Goal: Information Seeking & Learning: Learn about a topic

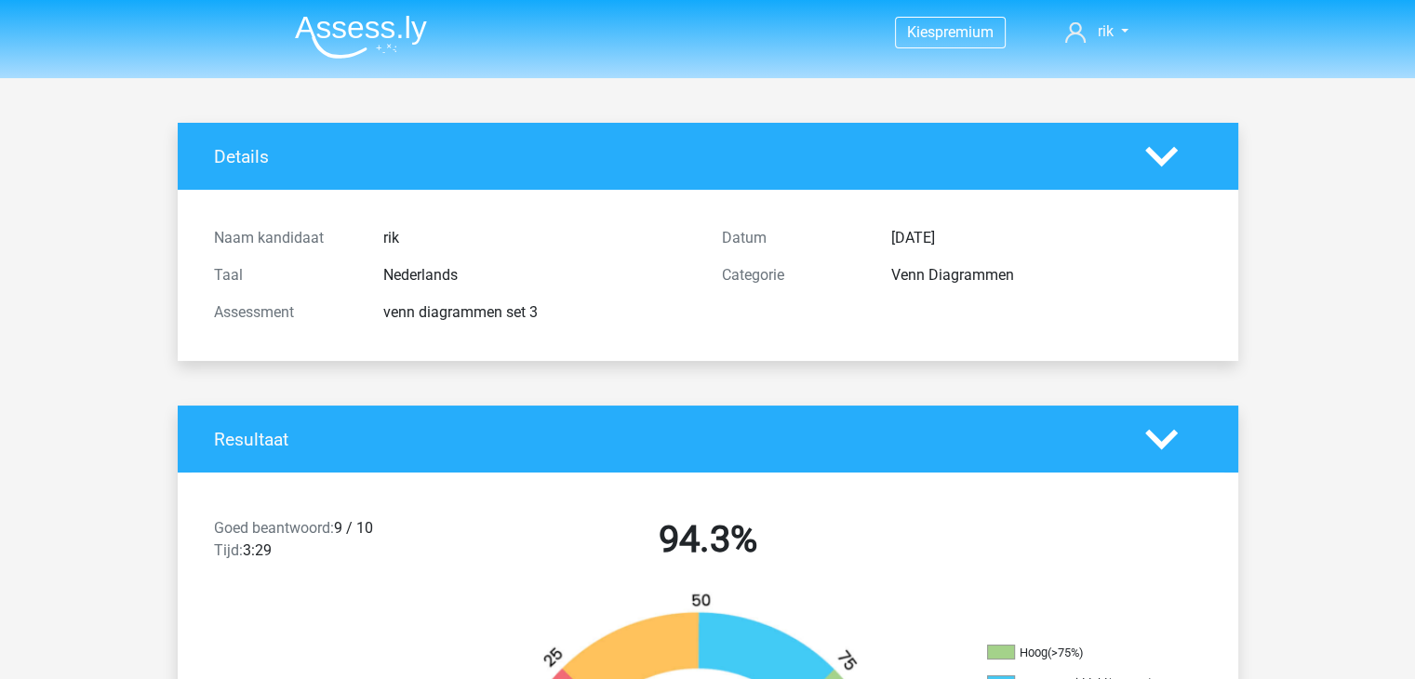
click at [408, 19] on img at bounding box center [361, 37] width 132 height 44
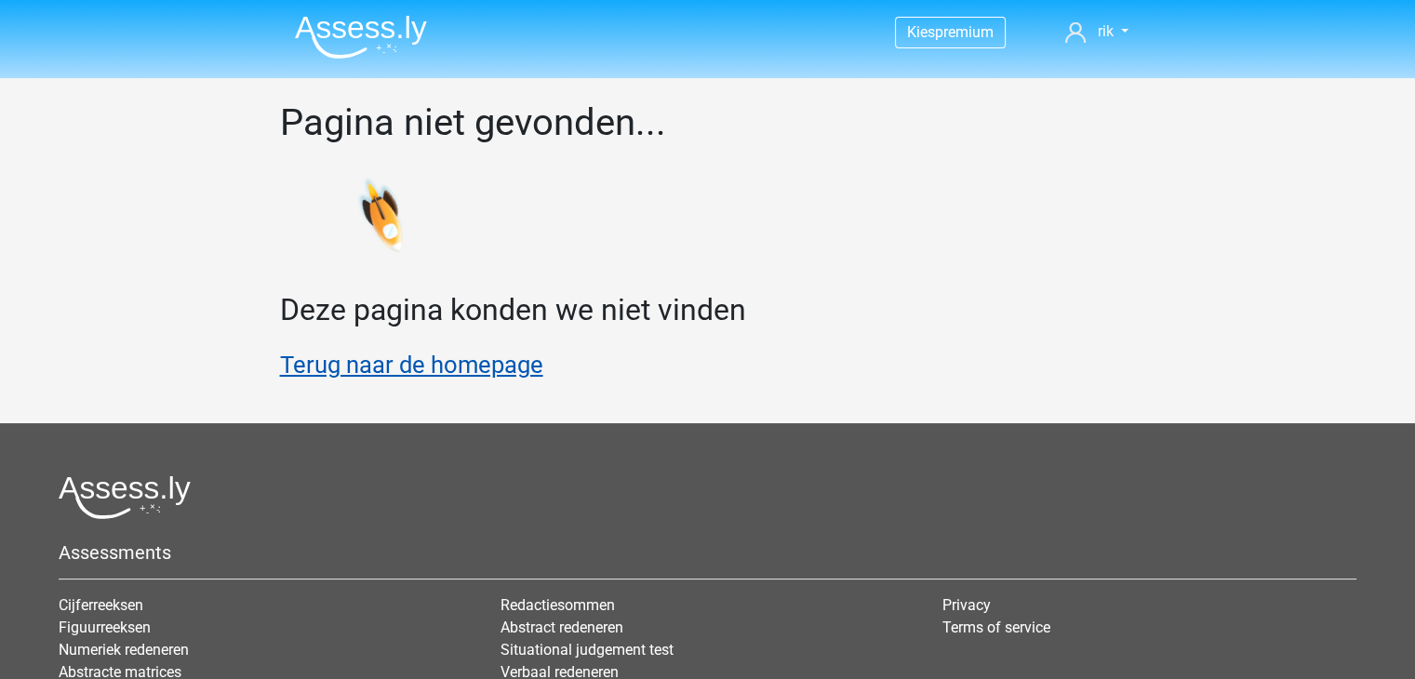
click at [424, 372] on link "Terug naar de homepage" at bounding box center [411, 365] width 263 height 28
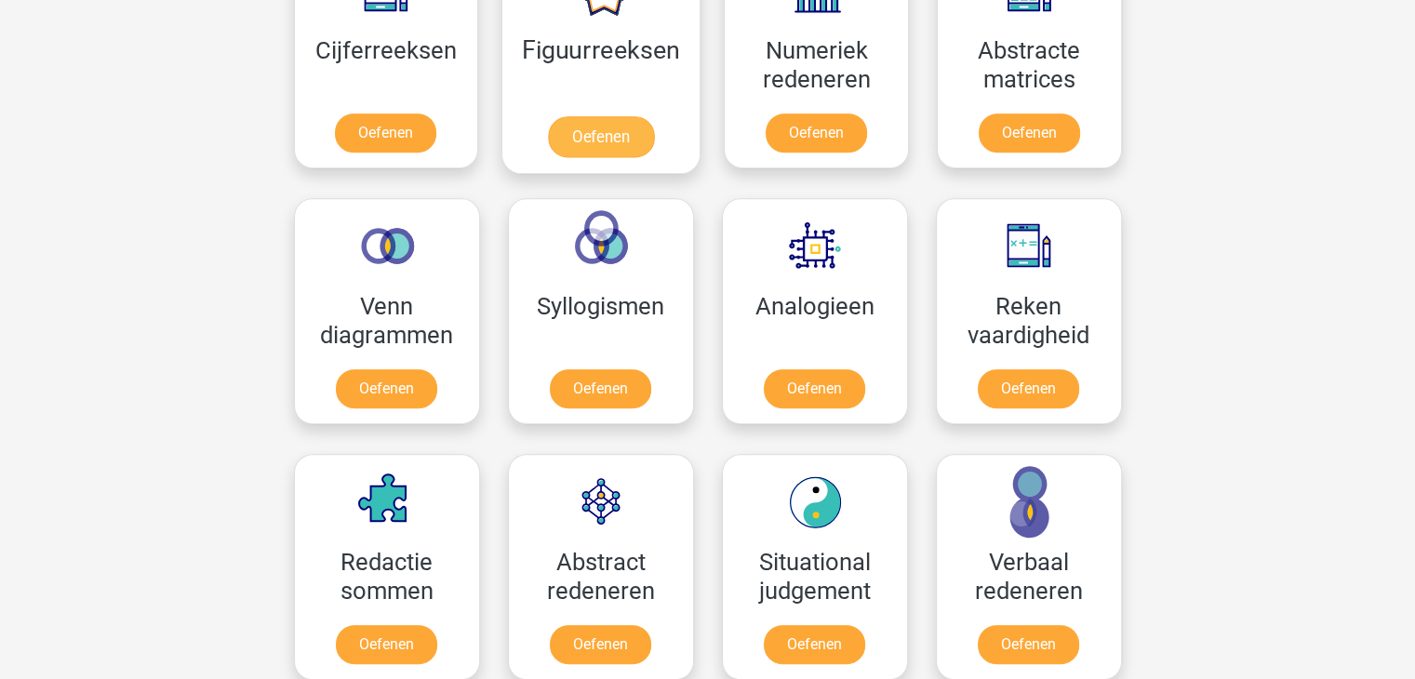
scroll to position [775, 0]
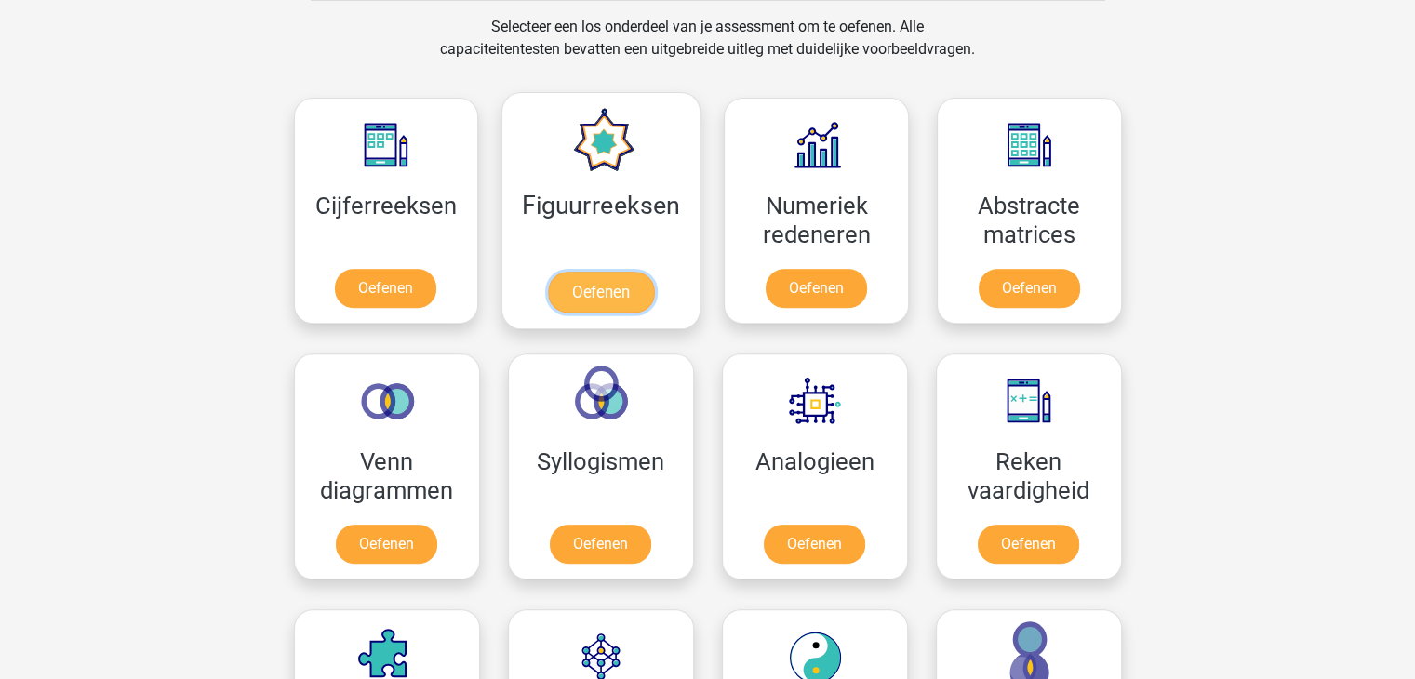
click at [581, 289] on link "Oefenen" at bounding box center [601, 292] width 106 height 41
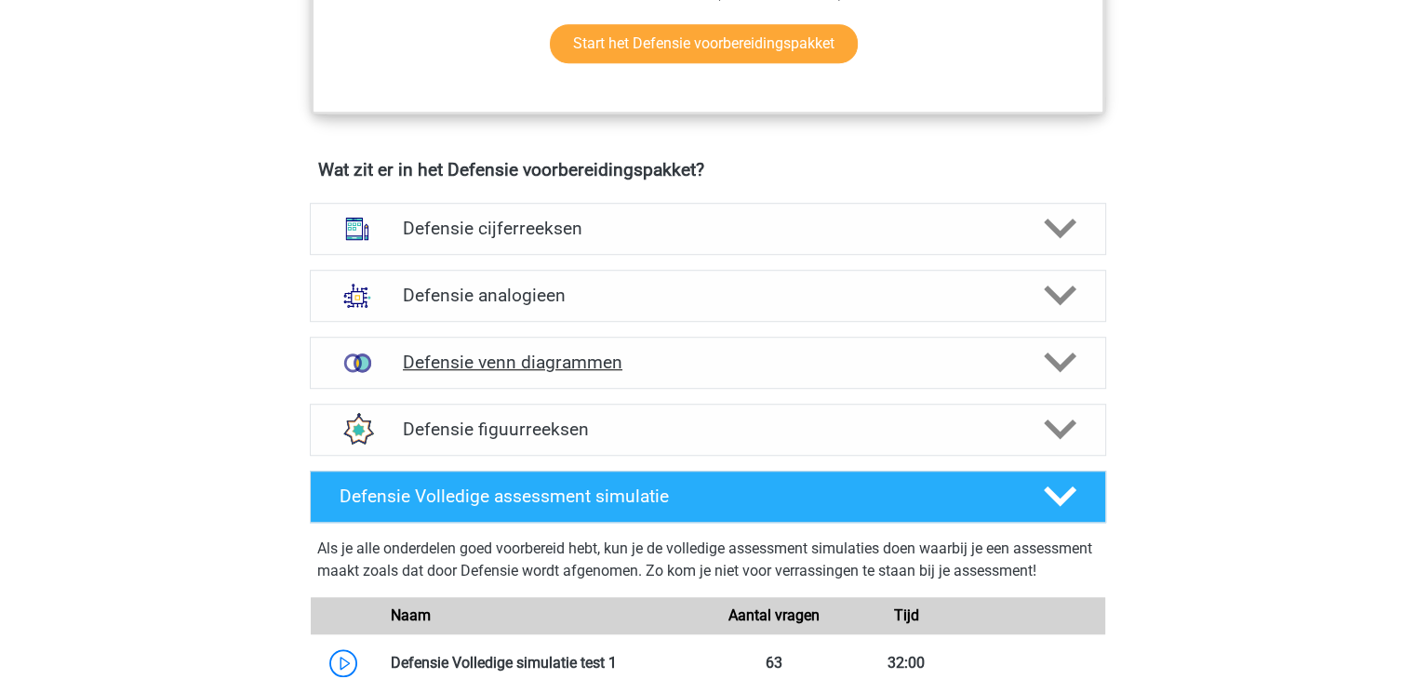
scroll to position [1396, 0]
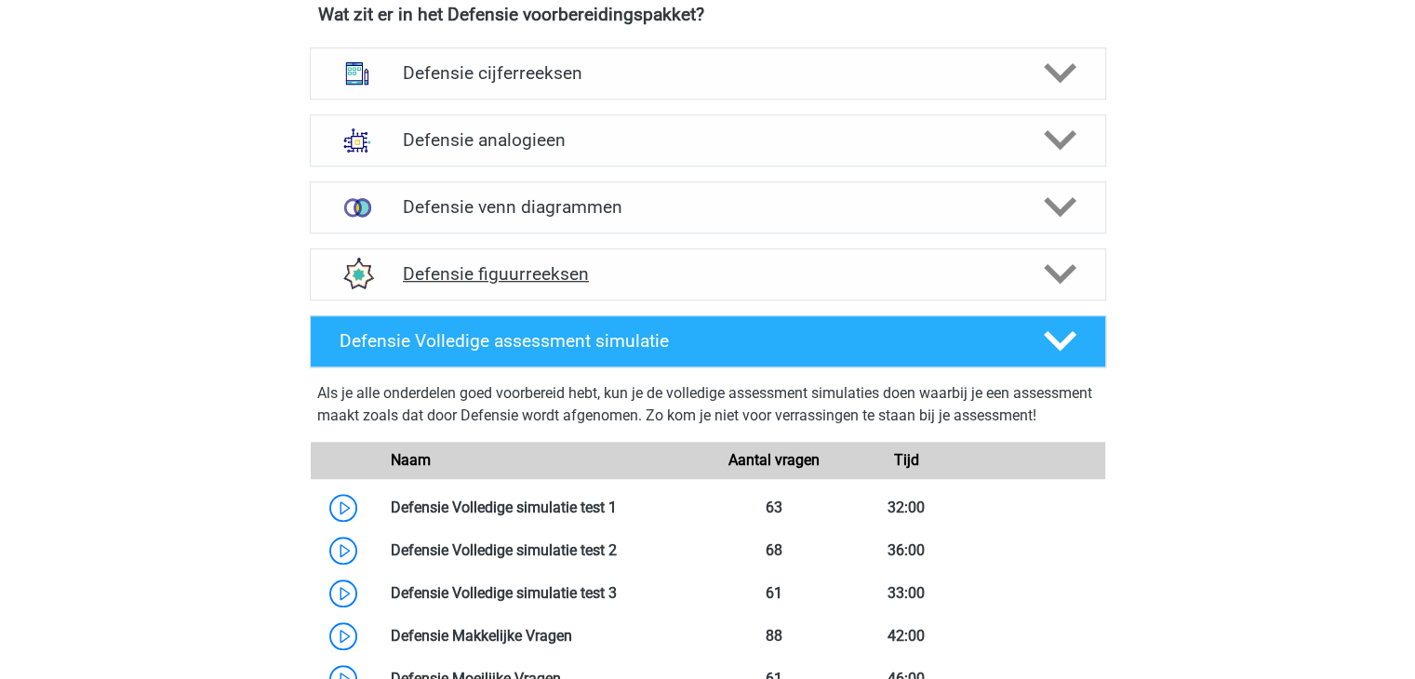
click at [633, 276] on h4 "Defensie figuurreeksen" at bounding box center [707, 273] width 609 height 21
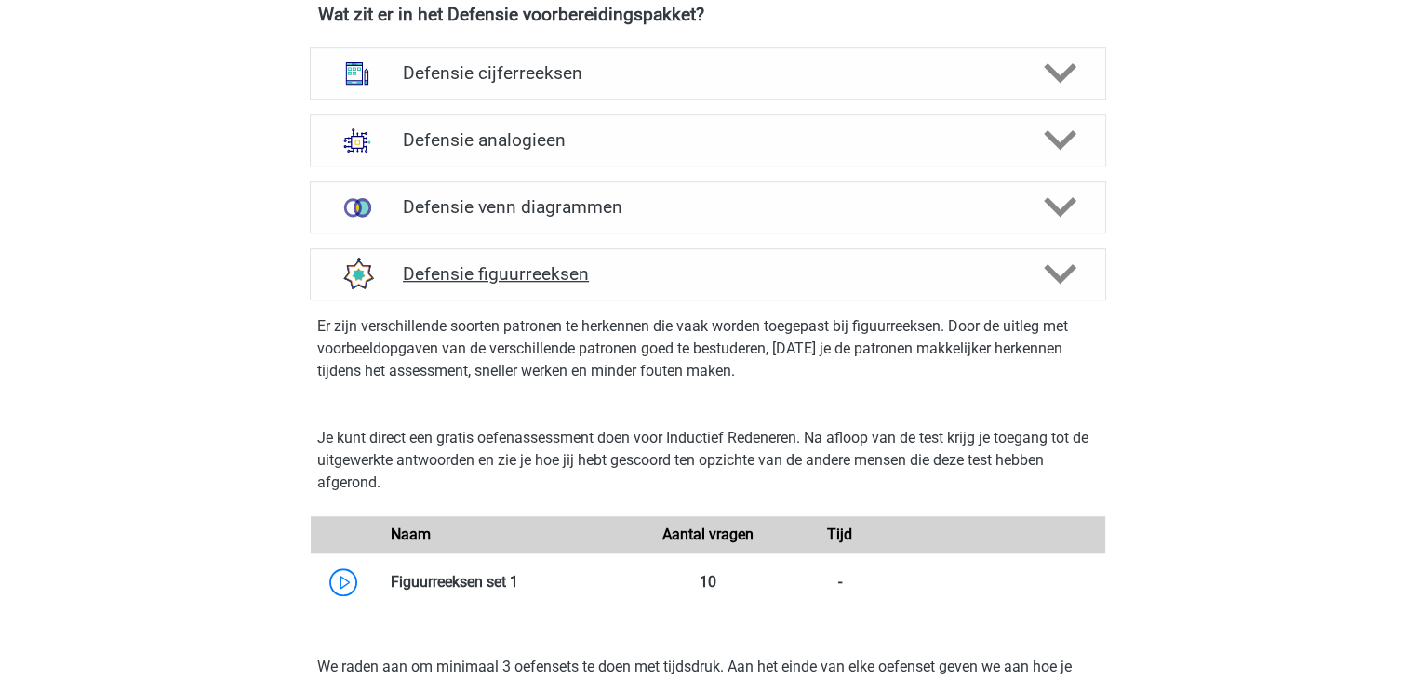
click at [1054, 277] on icon at bounding box center [1060, 274] width 33 height 33
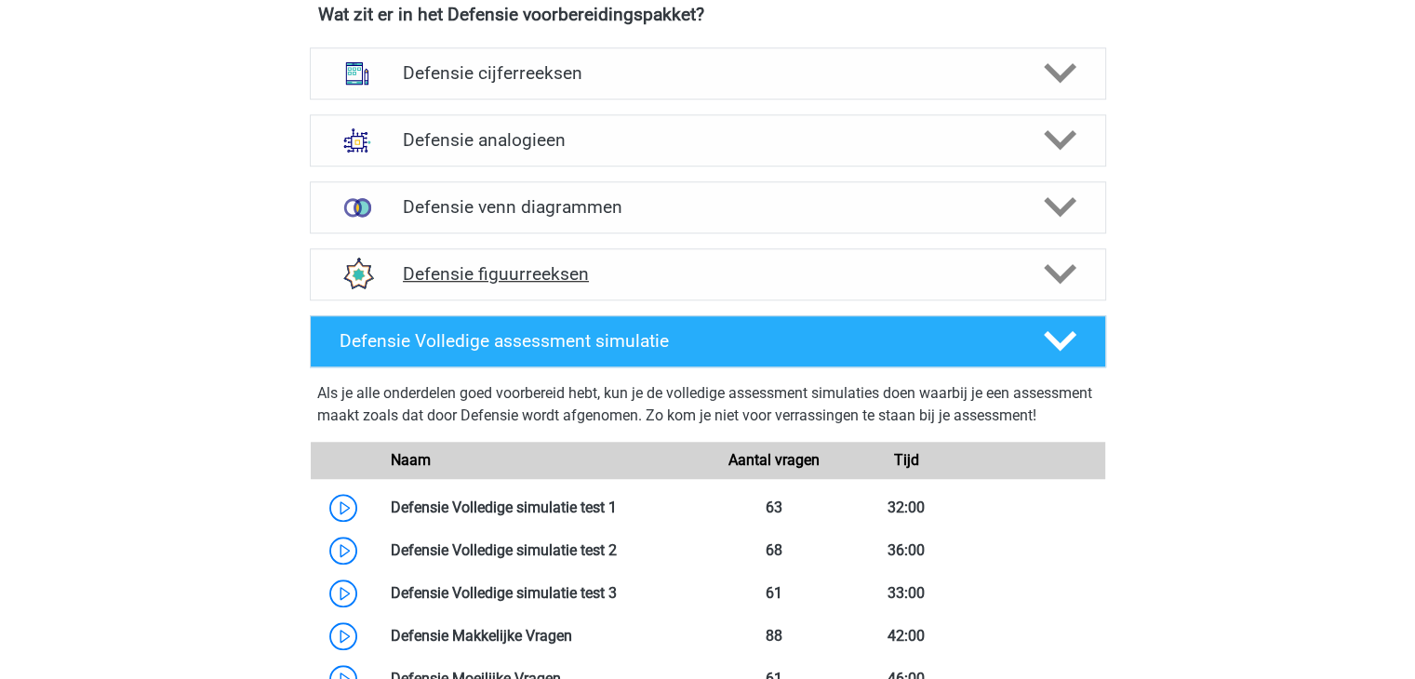
click at [496, 290] on div "Defensie figuurreeksen" at bounding box center [708, 274] width 796 height 52
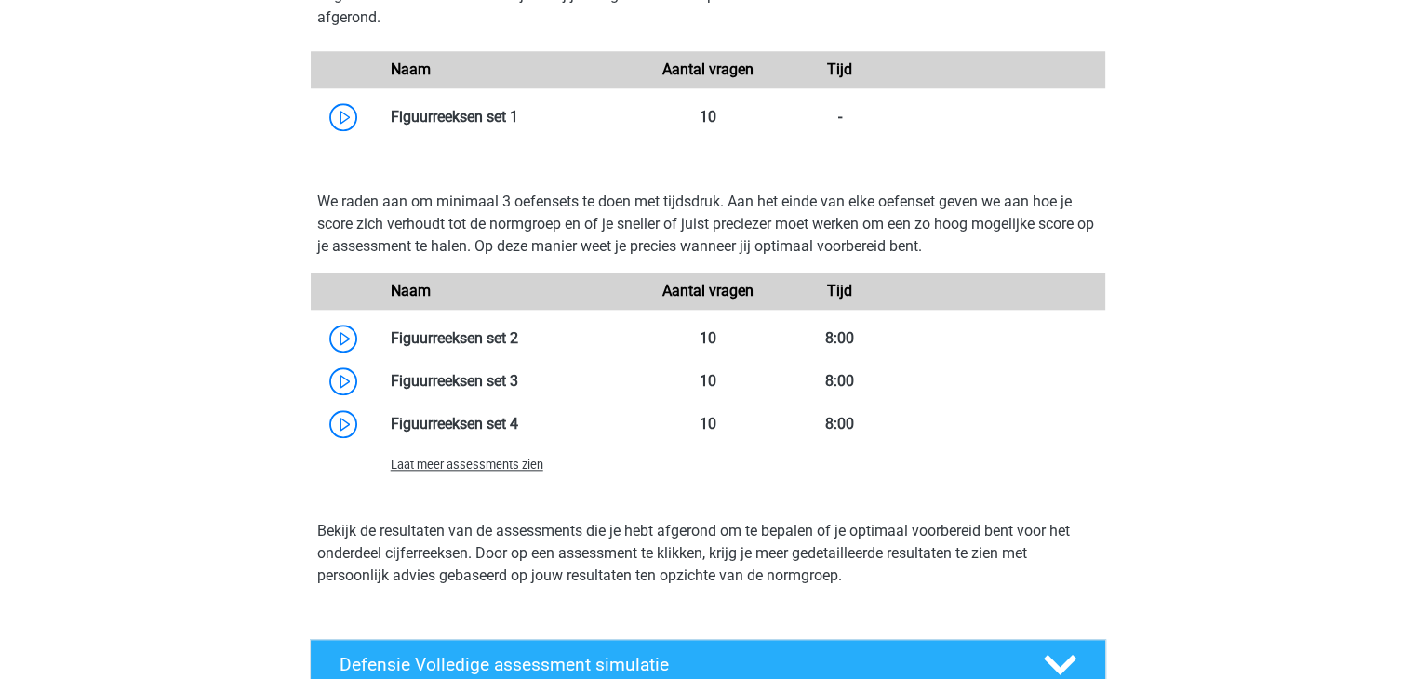
scroll to position [1705, 0]
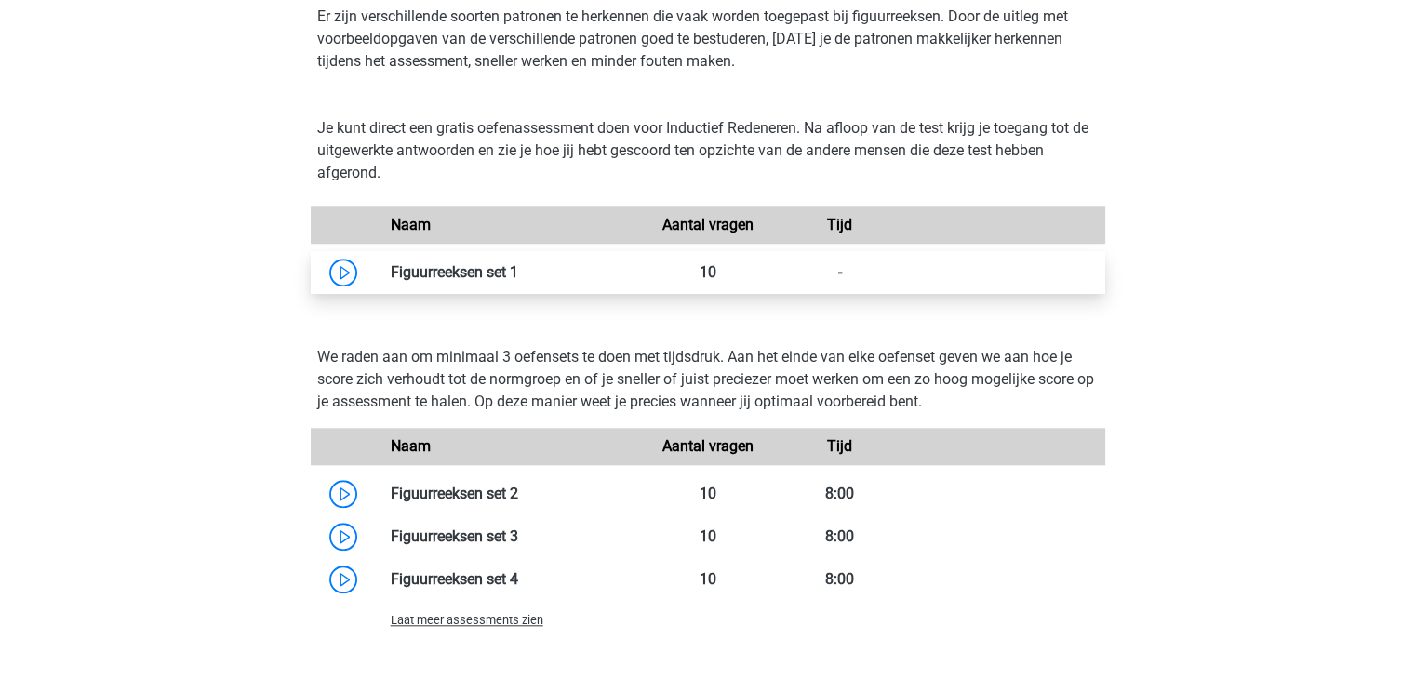
click at [518, 278] on link at bounding box center [518, 272] width 0 height 18
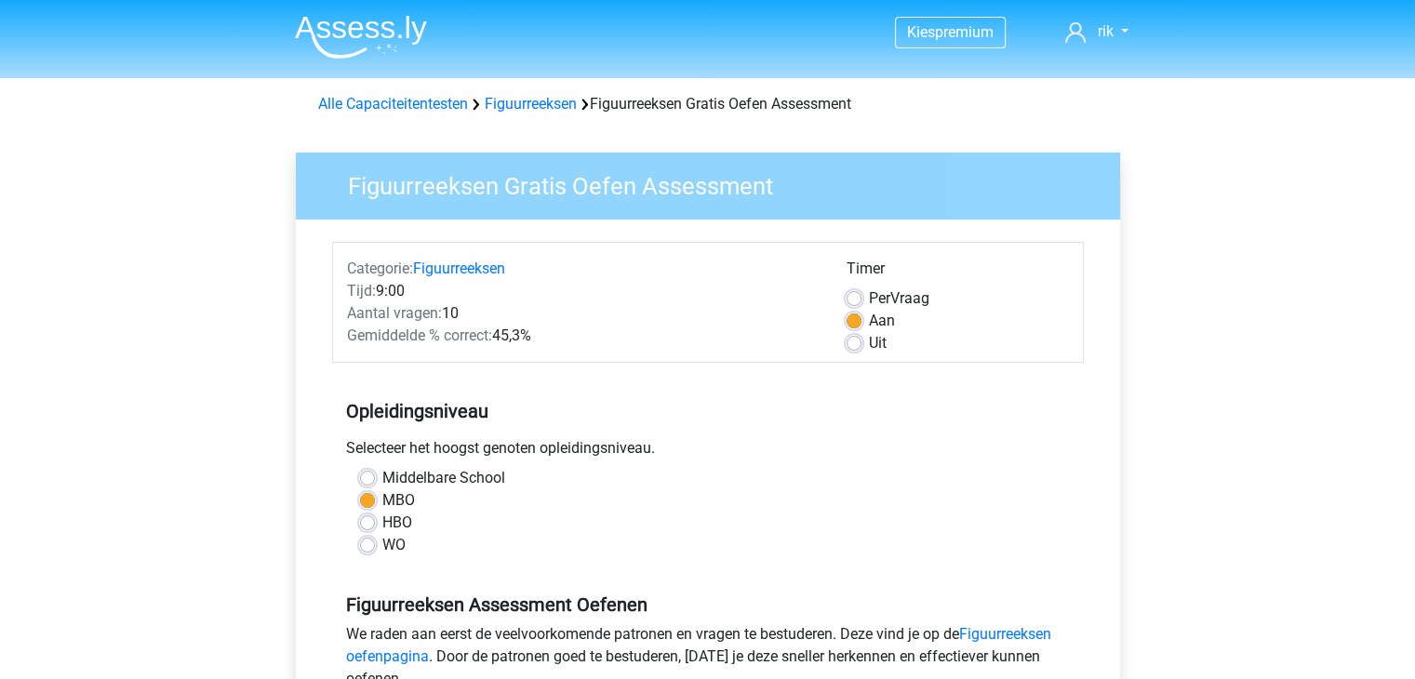
scroll to position [310, 0]
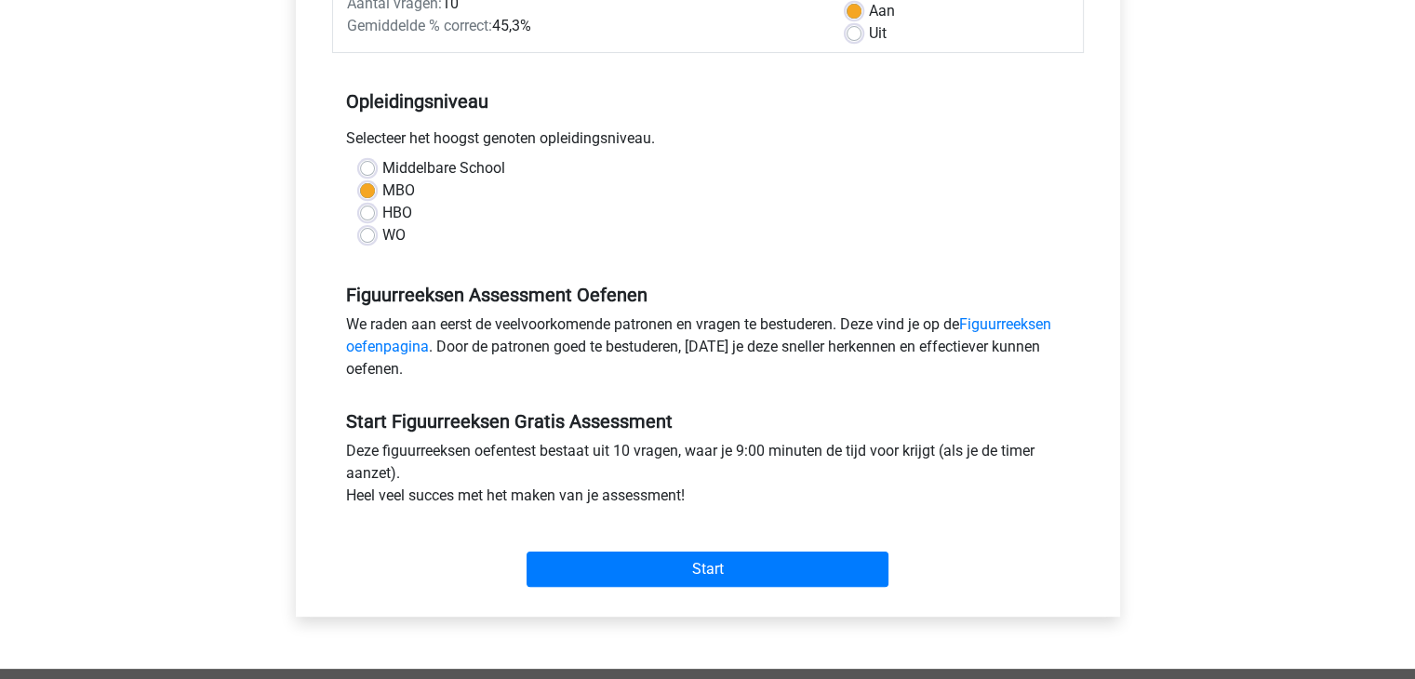
click at [715, 550] on div "Start" at bounding box center [708, 554] width 752 height 65
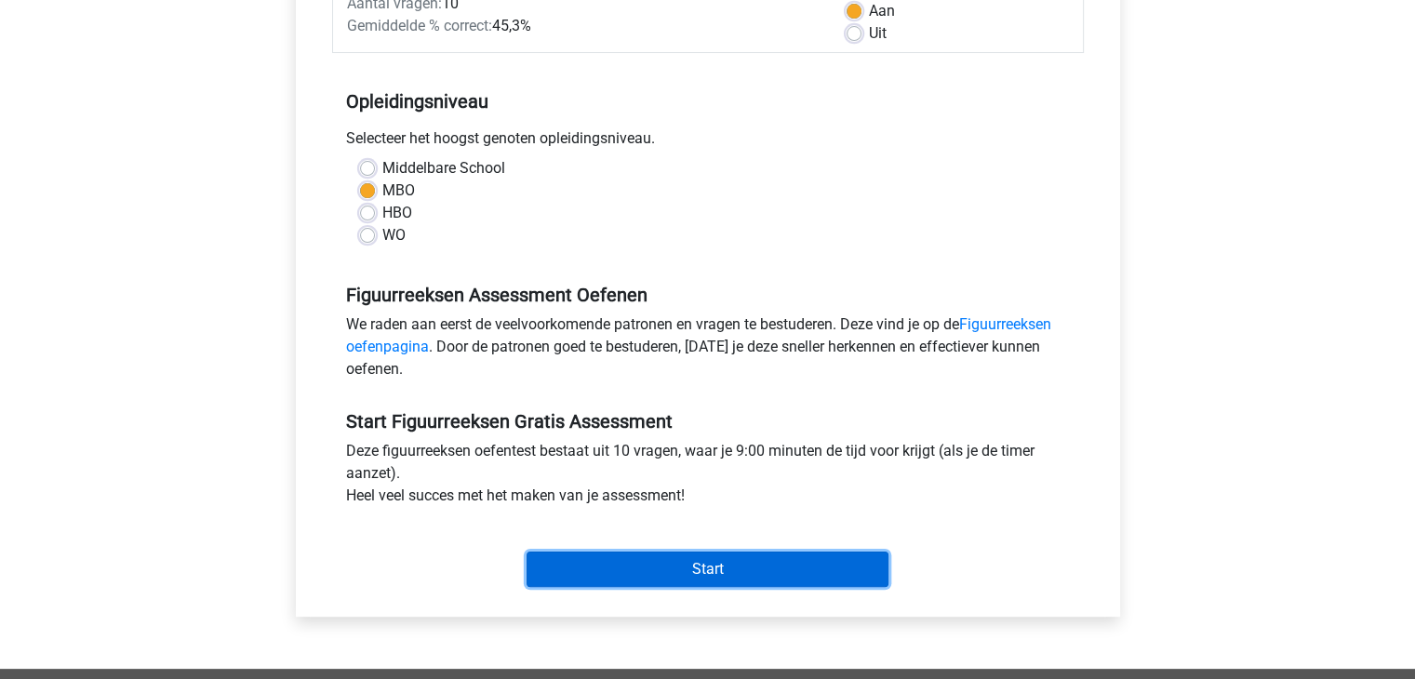
click at [716, 563] on input "Start" at bounding box center [708, 569] width 362 height 35
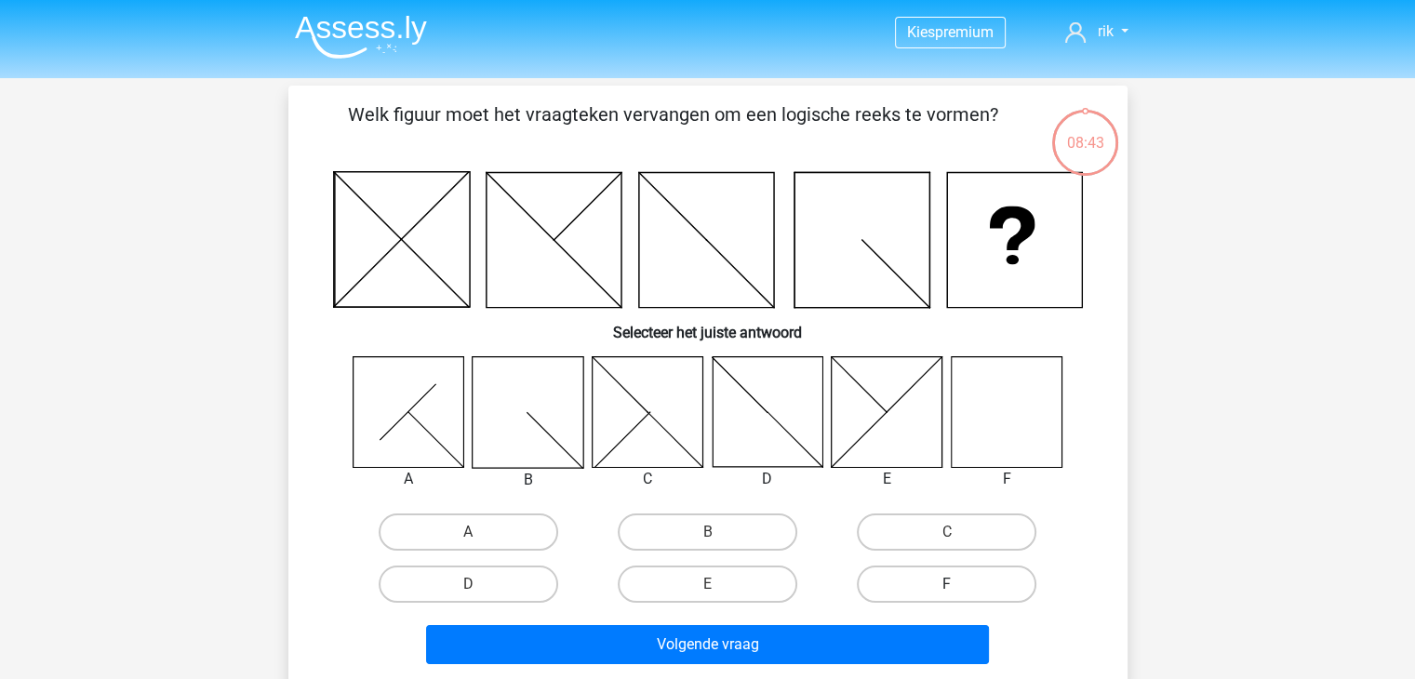
click at [978, 576] on label "F" at bounding box center [947, 584] width 180 height 37
click at [959, 584] on input "F" at bounding box center [953, 590] width 12 height 12
radio input "true"
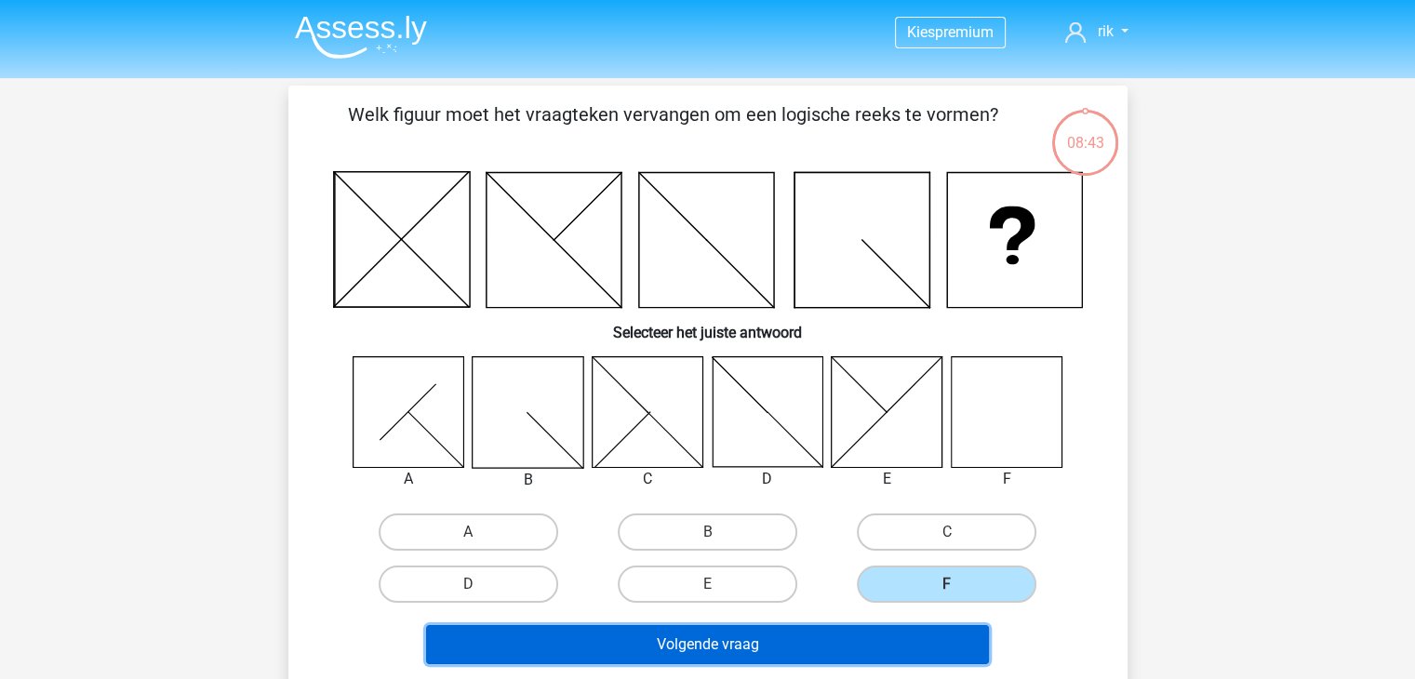
click at [890, 635] on button "Volgende vraag" at bounding box center [707, 644] width 563 height 39
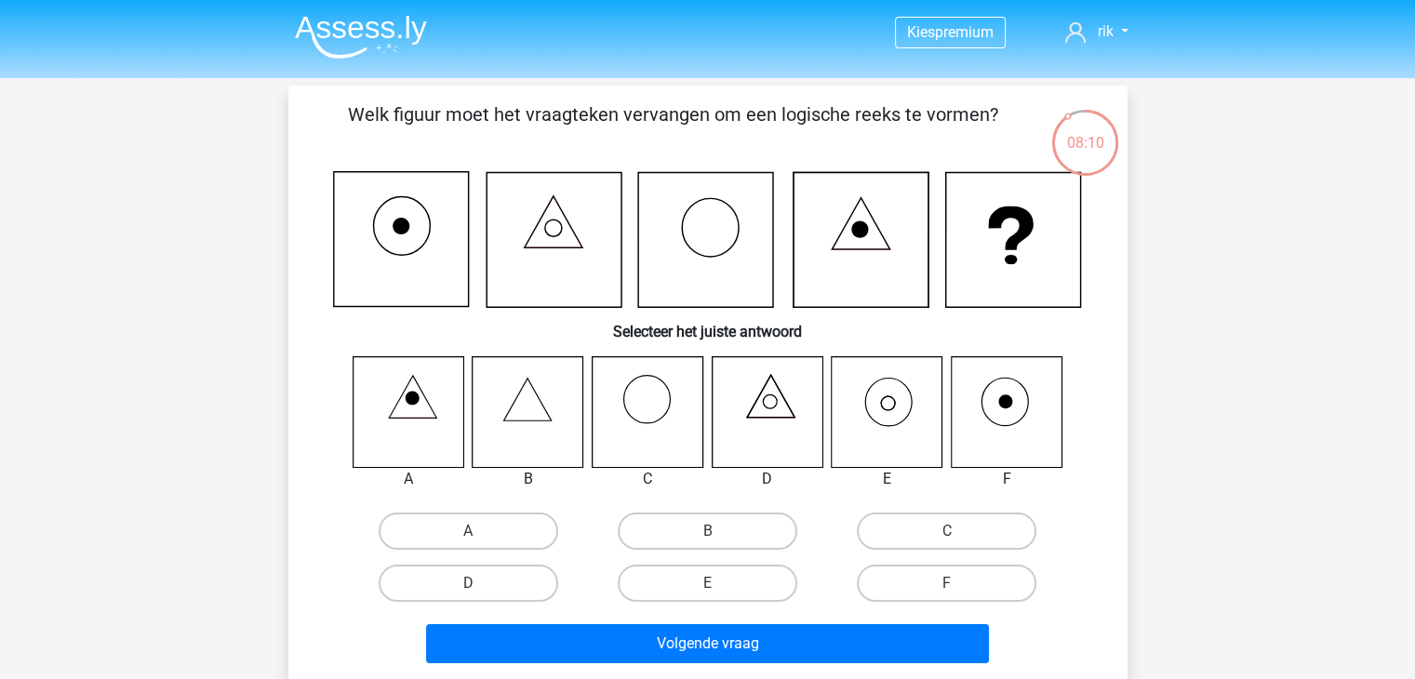
click at [891, 395] on icon at bounding box center [887, 411] width 111 height 111
click at [697, 574] on label "E" at bounding box center [708, 583] width 180 height 37
click at [707, 583] on input "E" at bounding box center [713, 589] width 12 height 12
radio input "true"
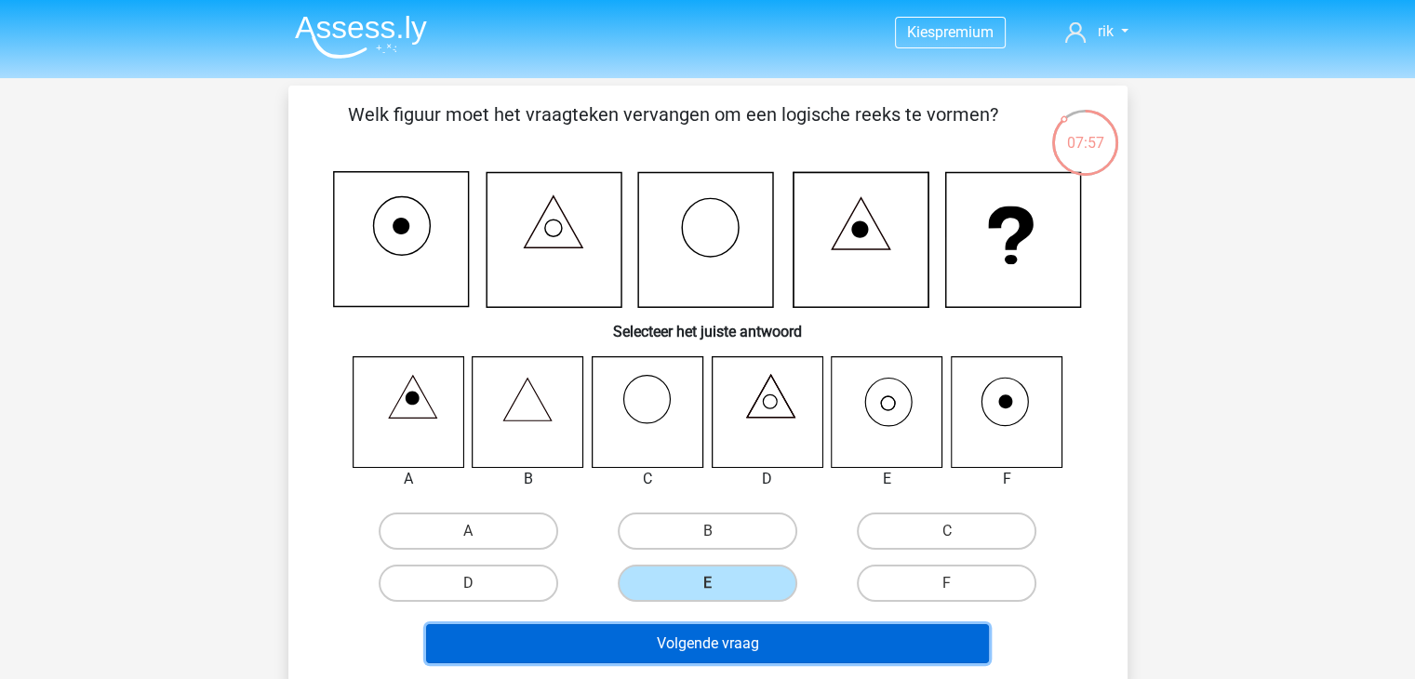
click at [827, 656] on button "Volgende vraag" at bounding box center [707, 643] width 563 height 39
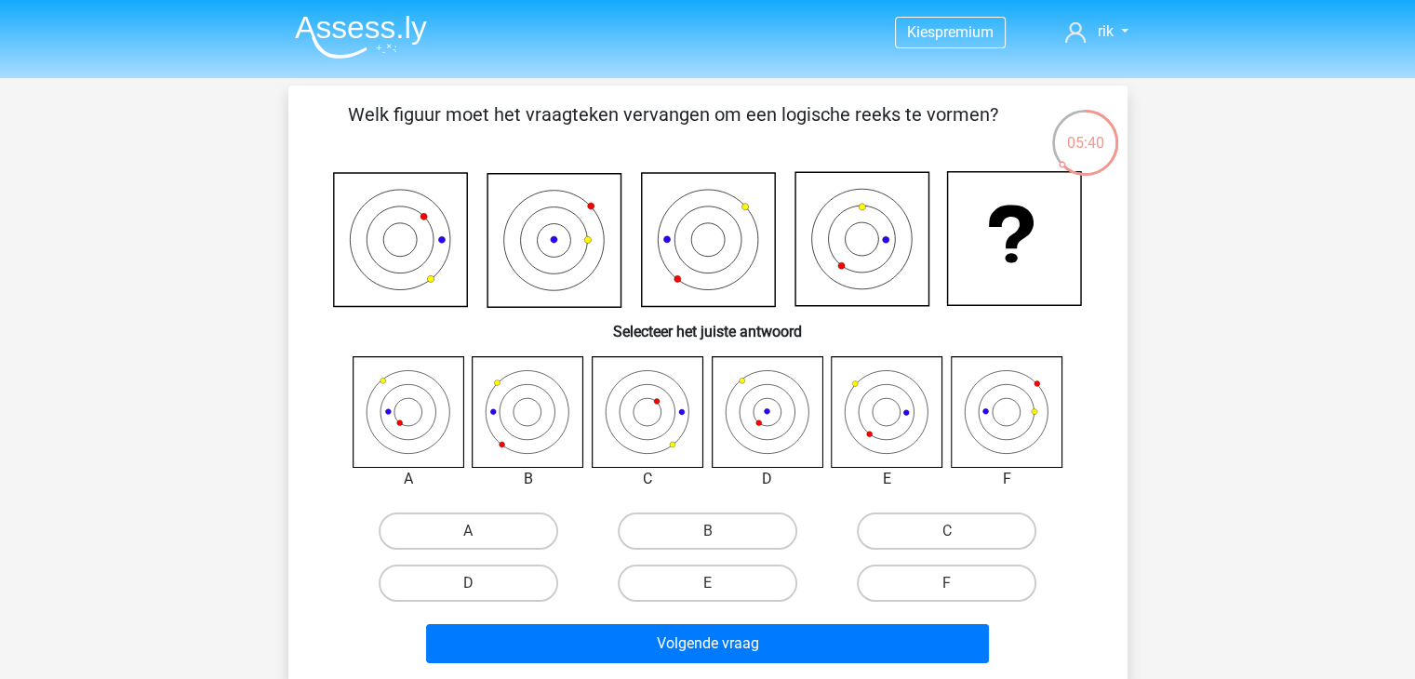
click at [523, 418] on icon at bounding box center [528, 411] width 111 height 111
click at [749, 537] on label "B" at bounding box center [708, 531] width 180 height 37
click at [719, 537] on input "B" at bounding box center [713, 537] width 12 height 12
radio input "true"
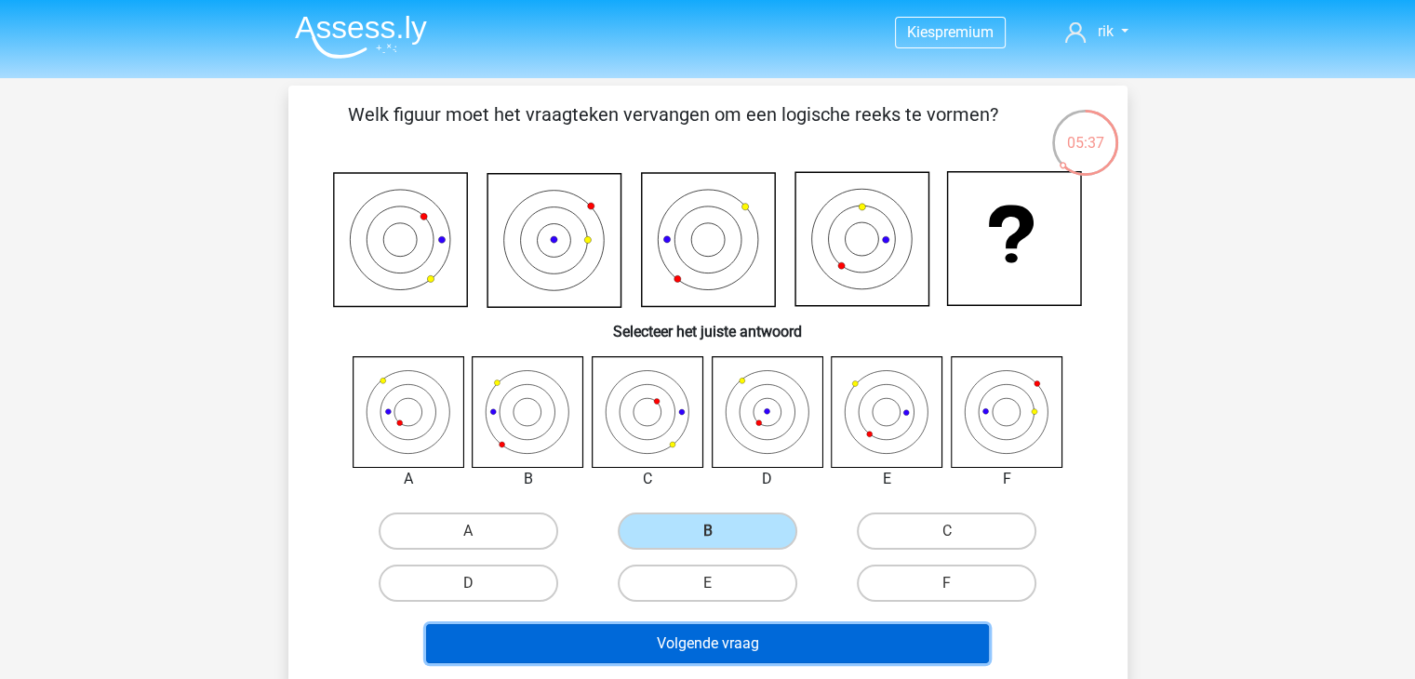
click at [744, 634] on button "Volgende vraag" at bounding box center [707, 643] width 563 height 39
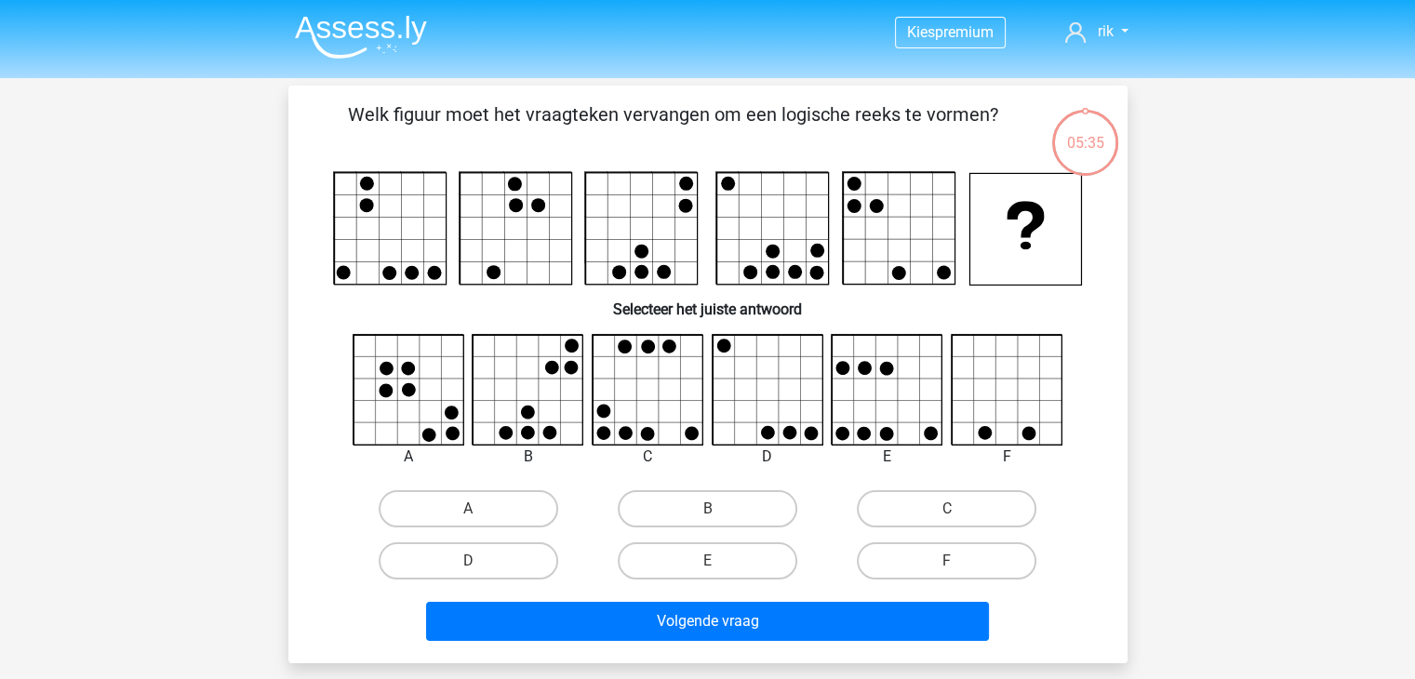
scroll to position [86, 0]
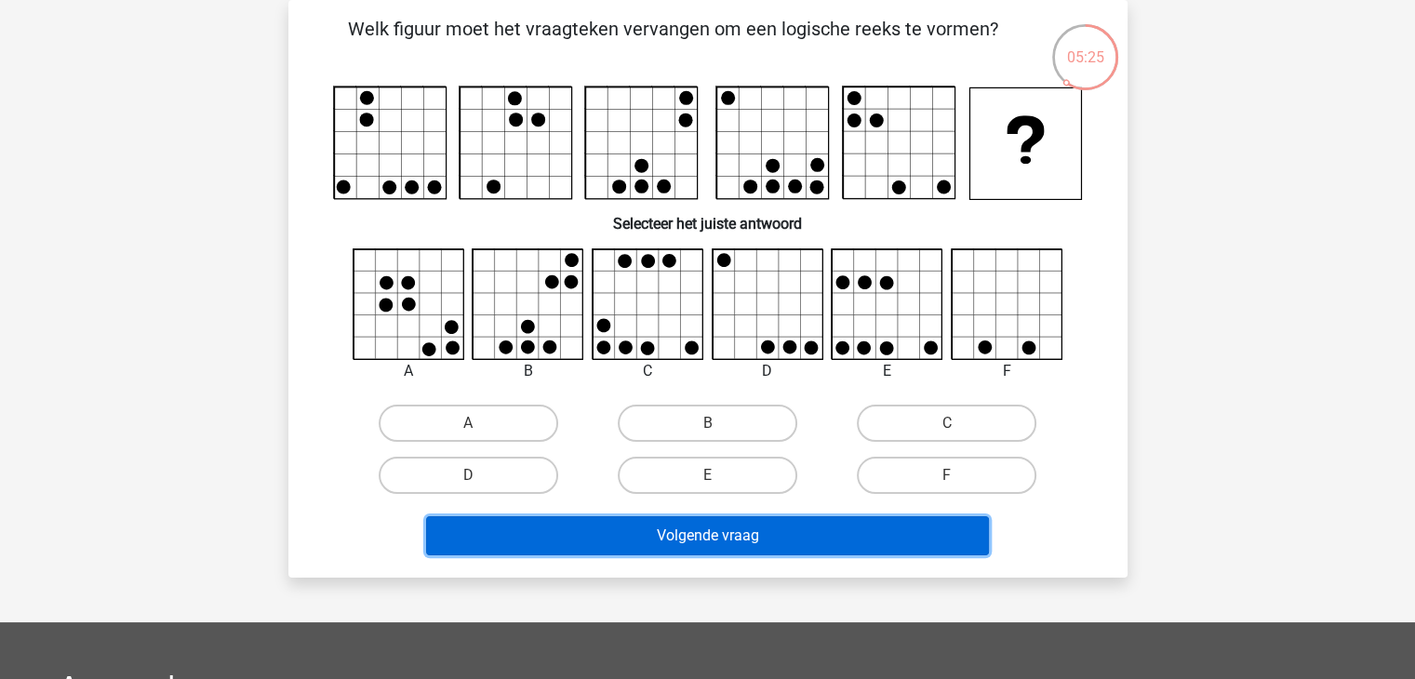
click at [813, 526] on button "Volgende vraag" at bounding box center [707, 535] width 563 height 39
click at [807, 535] on button "Volgende vraag" at bounding box center [707, 535] width 563 height 39
click at [804, 537] on button "Volgende vraag" at bounding box center [707, 535] width 563 height 39
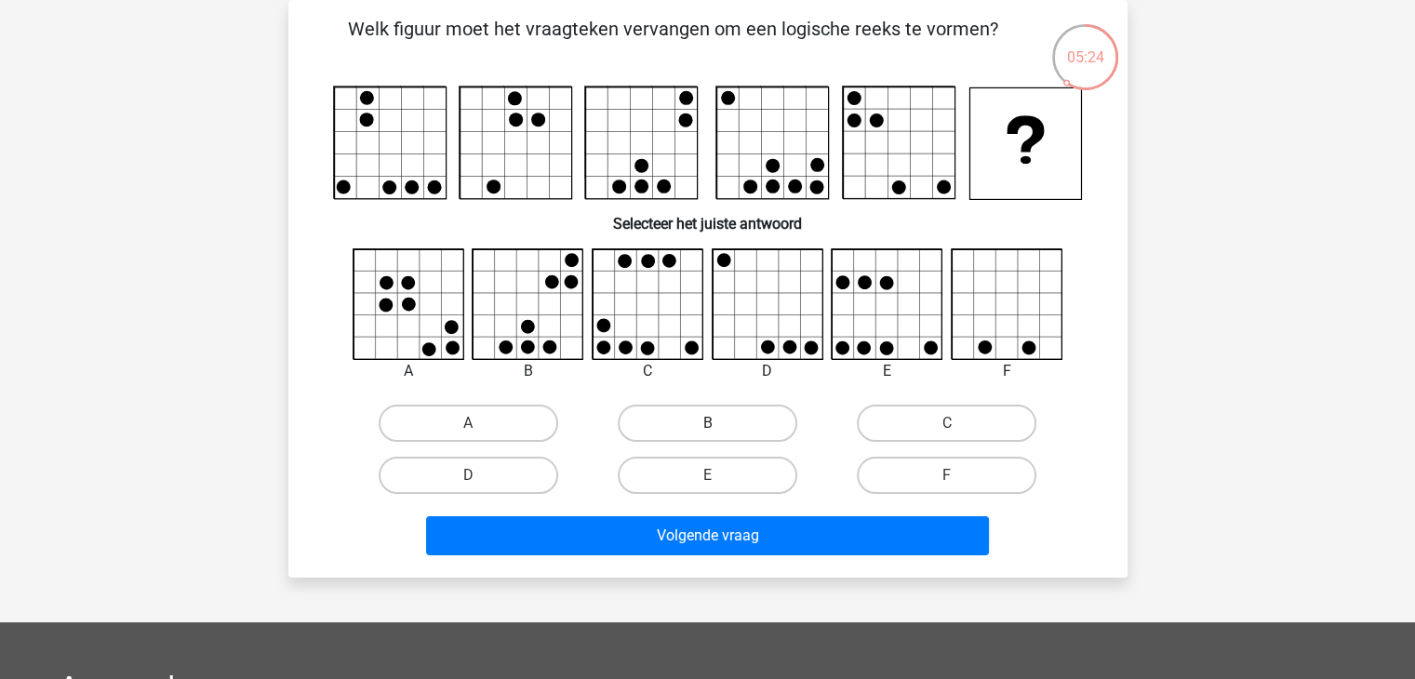
drag, startPoint x: 725, startPoint y: 386, endPoint x: 710, endPoint y: 438, distance: 54.2
click at [719, 414] on div "A B" at bounding box center [708, 375] width 780 height 254
drag, startPoint x: 690, startPoint y: 434, endPoint x: 689, endPoint y: 445, distance: 11.2
click at [690, 433] on label "B" at bounding box center [708, 423] width 180 height 37
click at [707, 433] on input "B" at bounding box center [713, 429] width 12 height 12
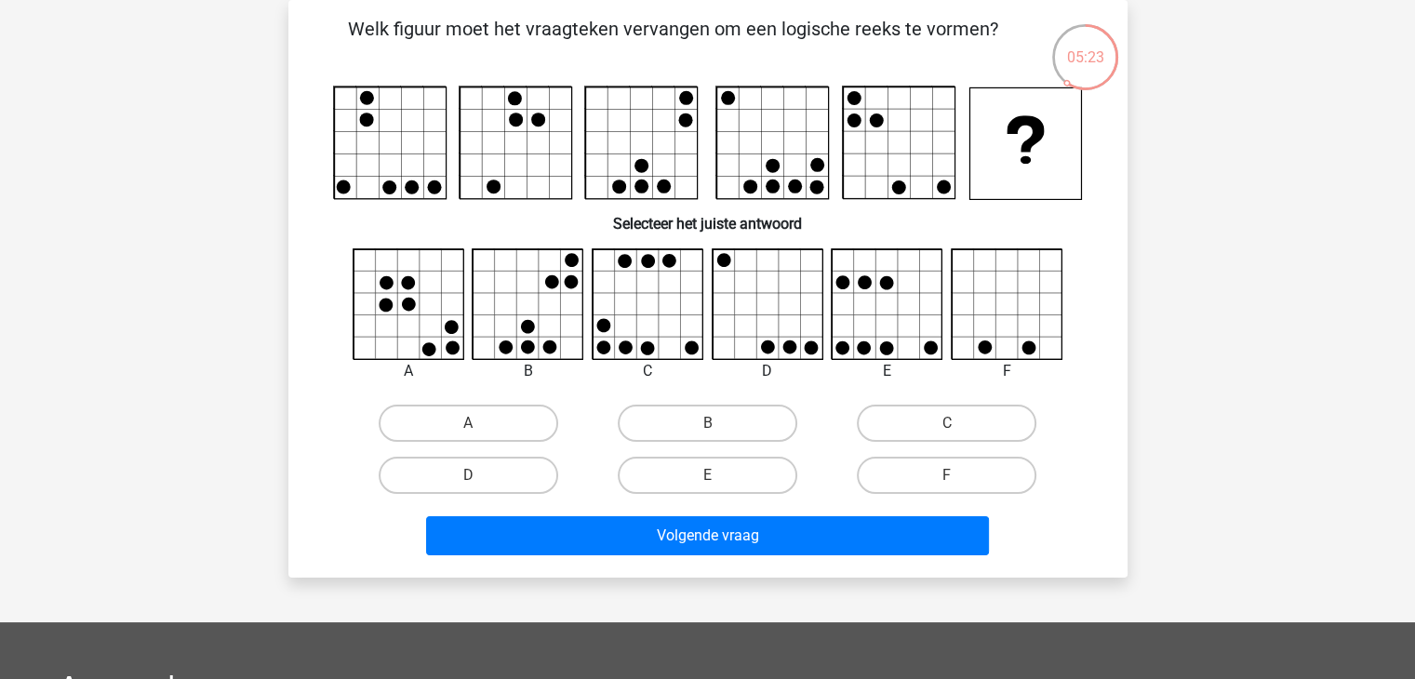
radio input "true"
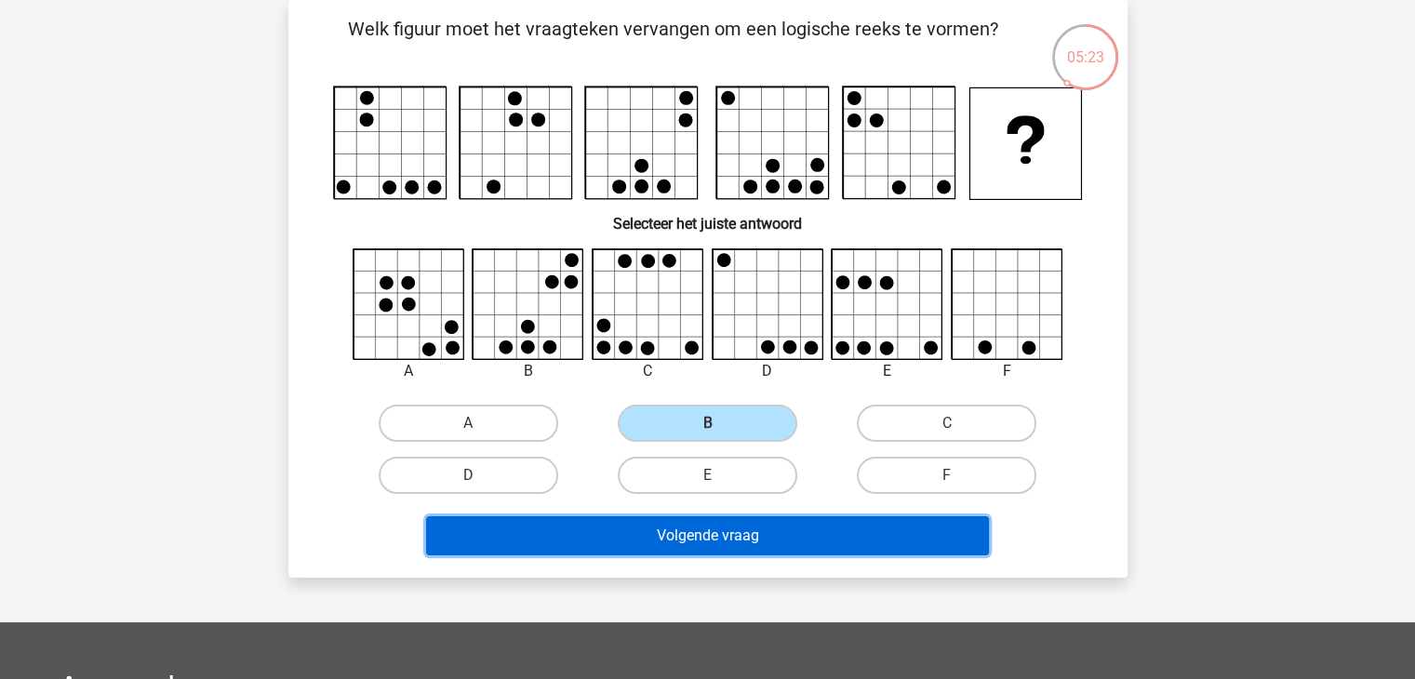
click at [691, 531] on button "Volgende vraag" at bounding box center [707, 535] width 563 height 39
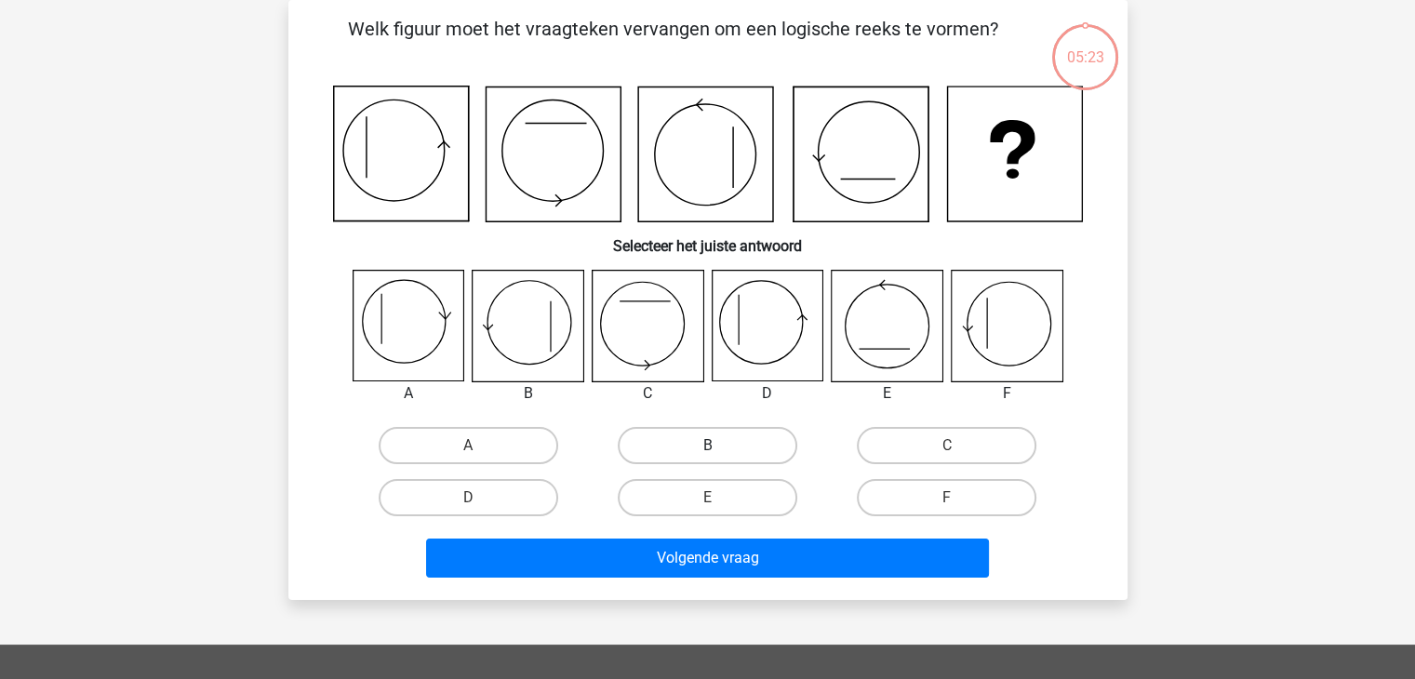
drag, startPoint x: 681, startPoint y: 434, endPoint x: 683, endPoint y: 446, distance: 11.3
click at [681, 434] on label "B" at bounding box center [708, 445] width 180 height 37
click at [707, 446] on input "B" at bounding box center [713, 452] width 12 height 12
radio input "true"
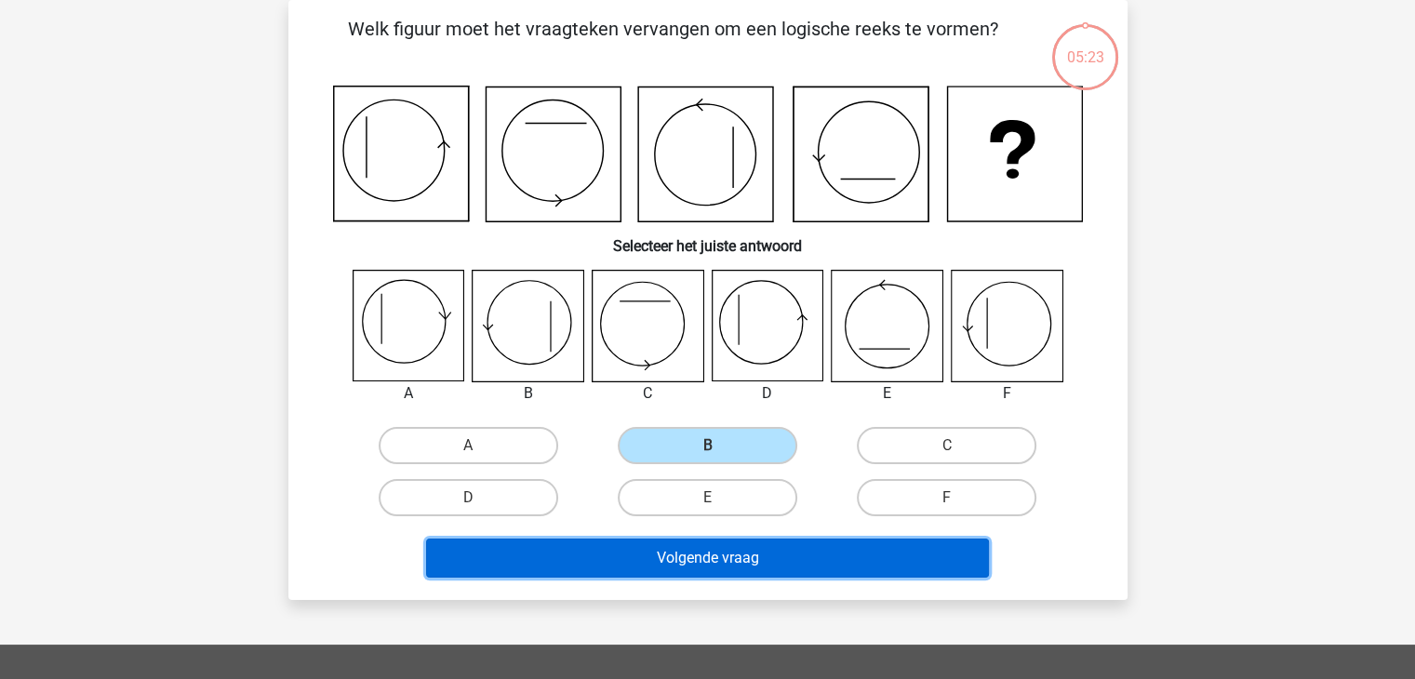
click at [700, 558] on button "Volgende vraag" at bounding box center [707, 558] width 563 height 39
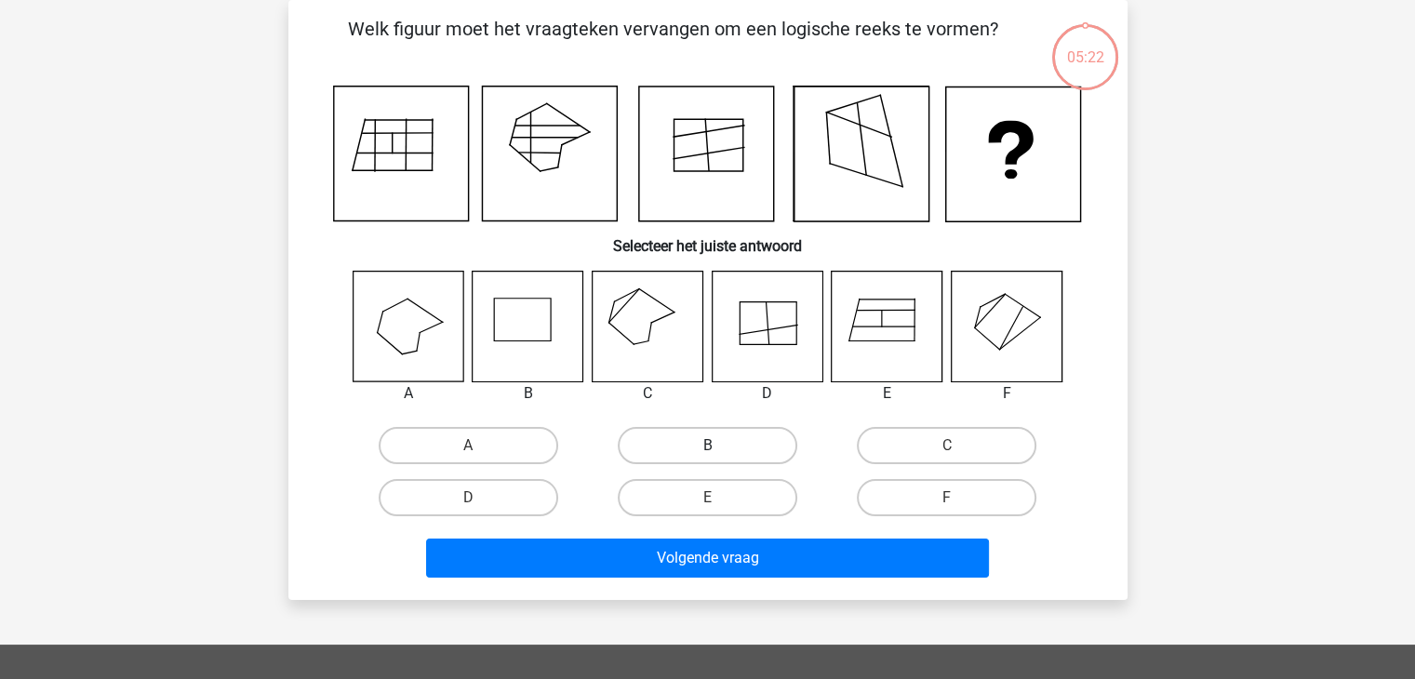
click at [685, 448] on label "B" at bounding box center [708, 445] width 180 height 37
click at [707, 448] on input "B" at bounding box center [713, 452] width 12 height 12
radio input "true"
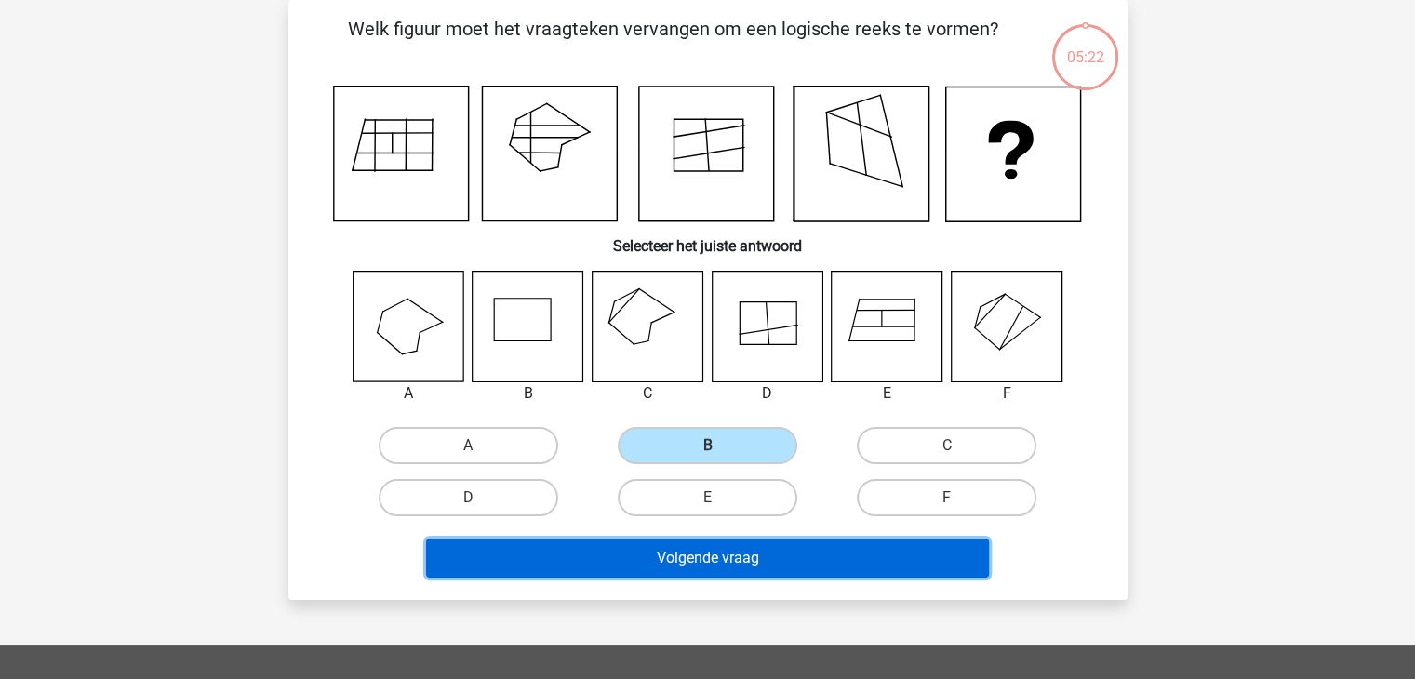
drag, startPoint x: 702, startPoint y: 558, endPoint x: 695, endPoint y: 548, distance: 12.7
click at [702, 559] on button "Volgende vraag" at bounding box center [707, 558] width 563 height 39
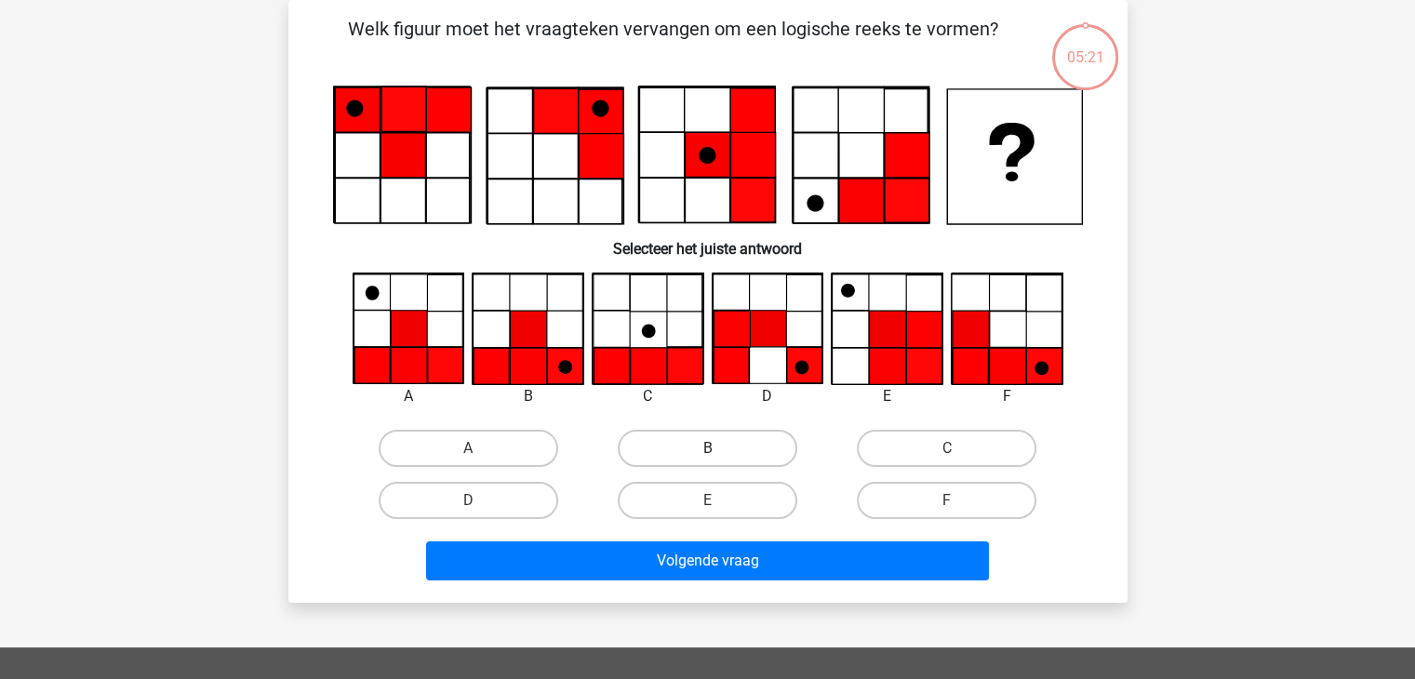
click at [679, 455] on label "B" at bounding box center [708, 448] width 180 height 37
click at [707, 455] on input "B" at bounding box center [713, 454] width 12 height 12
radio input "true"
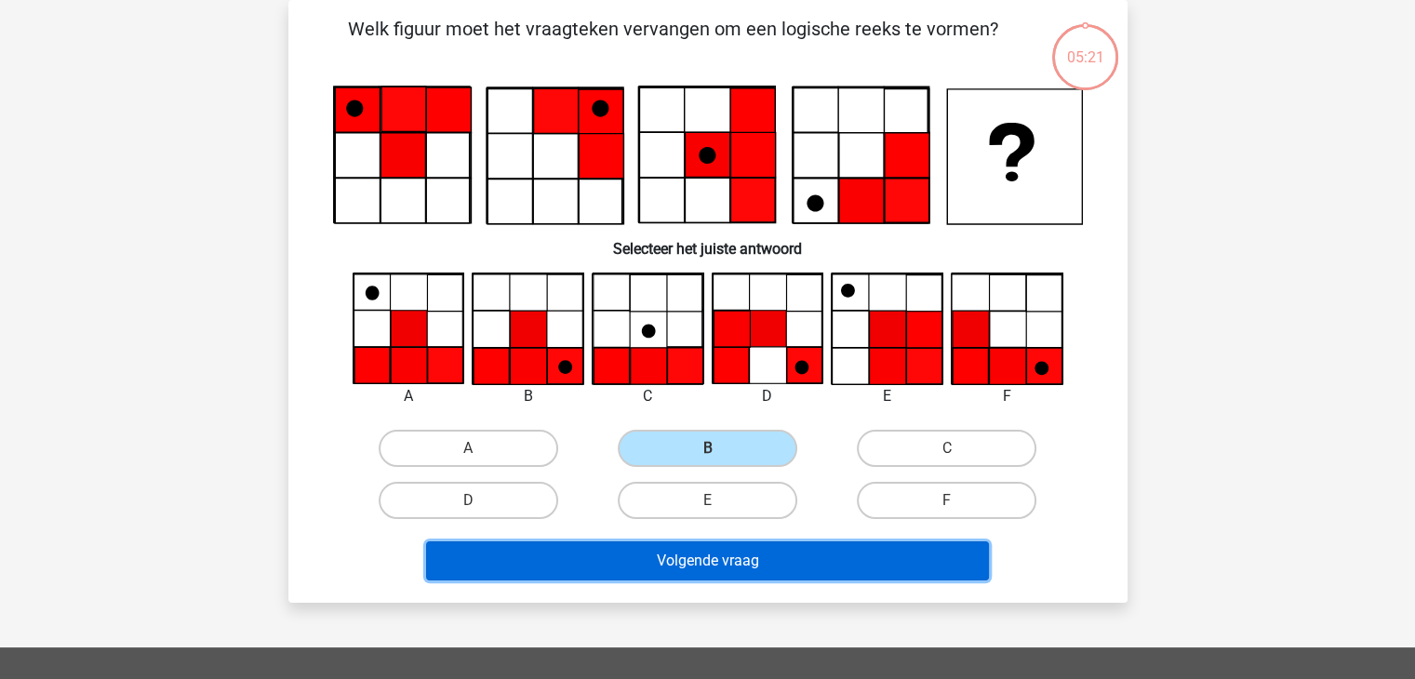
click at [689, 554] on button "Volgende vraag" at bounding box center [707, 560] width 563 height 39
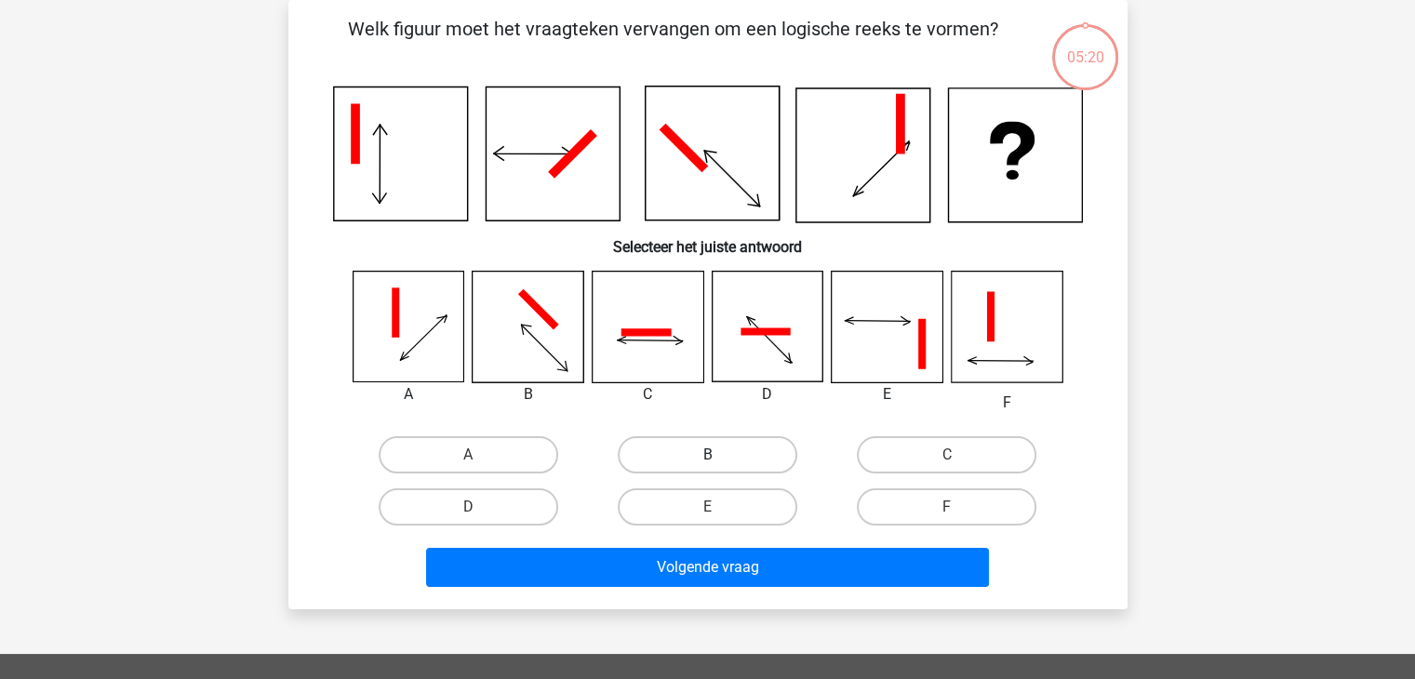
click at [675, 455] on label "B" at bounding box center [708, 454] width 180 height 37
click at [707, 455] on input "B" at bounding box center [713, 461] width 12 height 12
radio input "true"
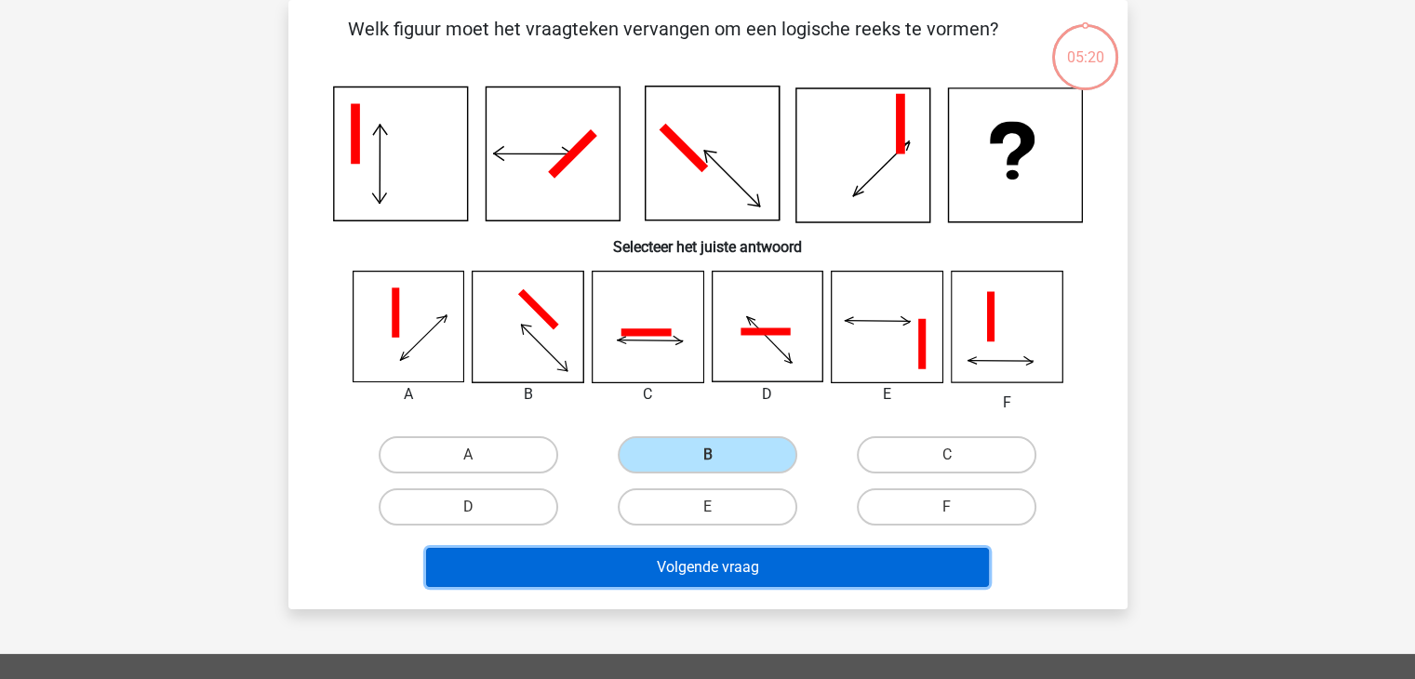
click at [689, 568] on button "Volgende vraag" at bounding box center [707, 567] width 563 height 39
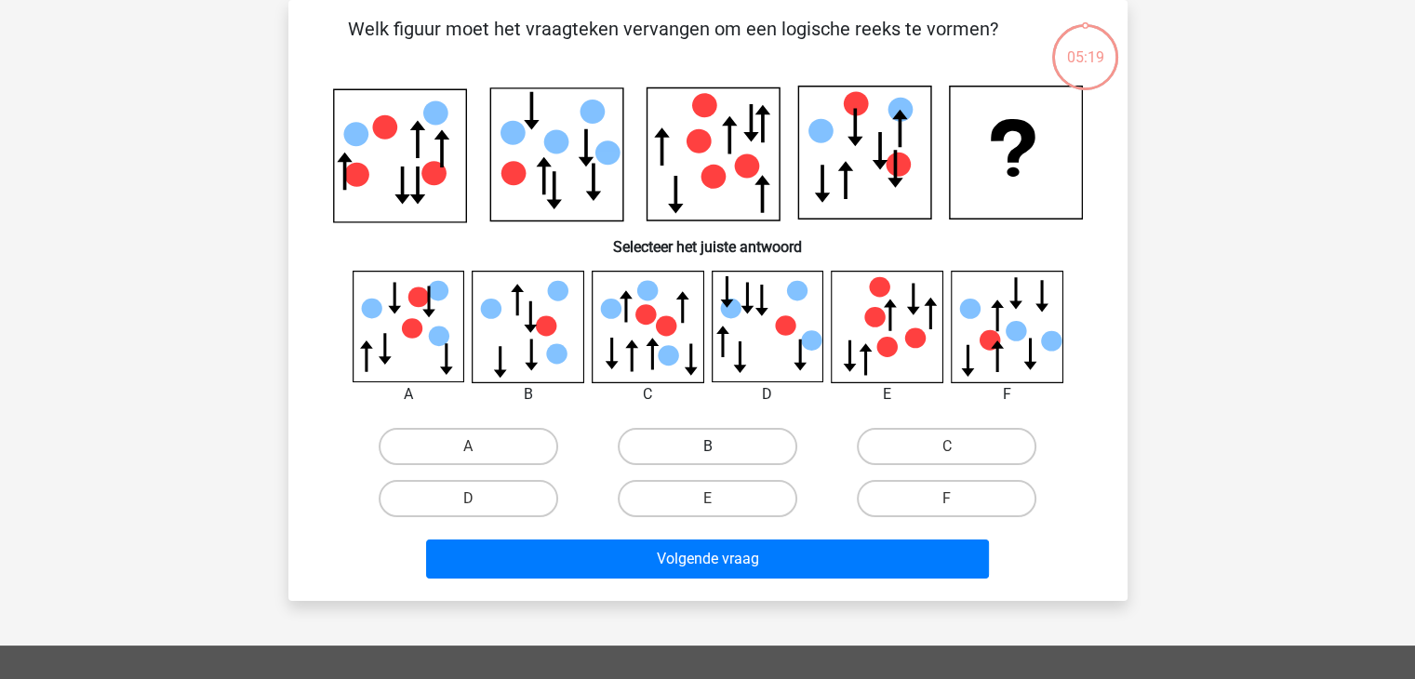
click at [675, 436] on label "B" at bounding box center [708, 446] width 180 height 37
click at [707, 447] on input "B" at bounding box center [713, 453] width 12 height 12
radio input "true"
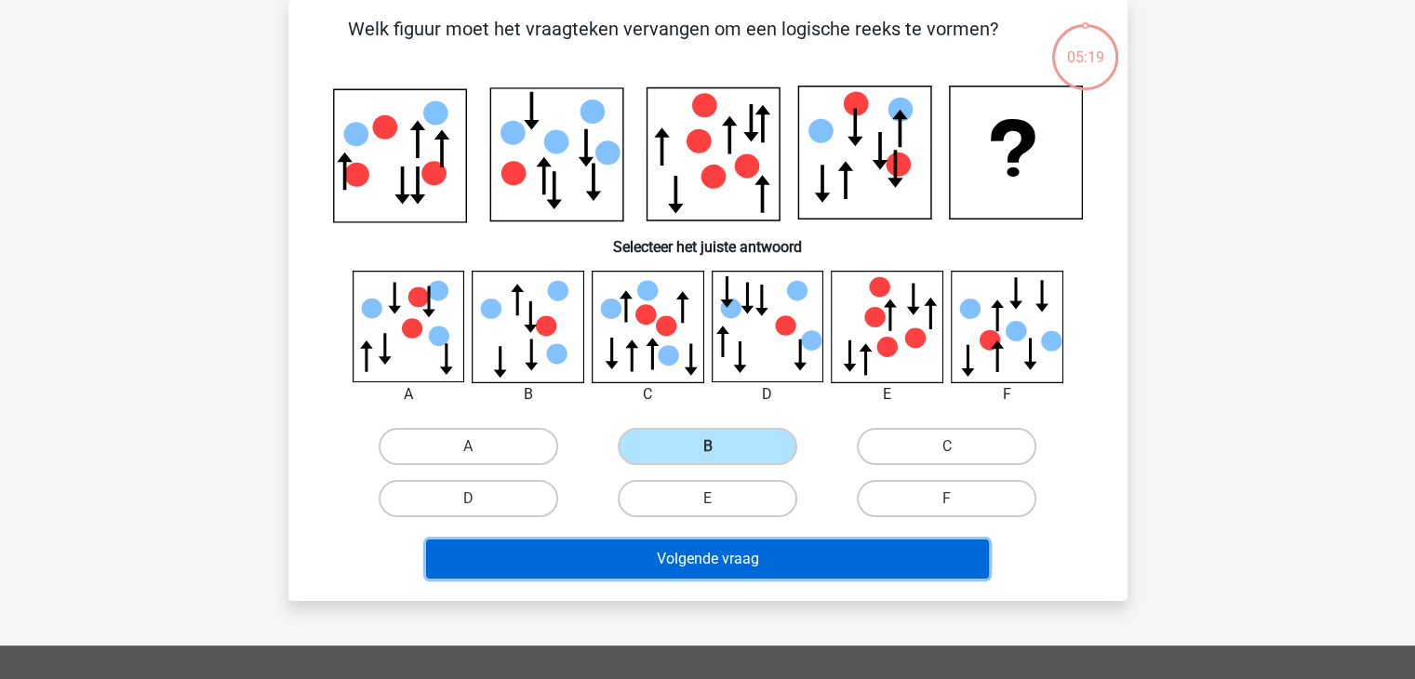
click at [696, 555] on button "Volgende vraag" at bounding box center [707, 559] width 563 height 39
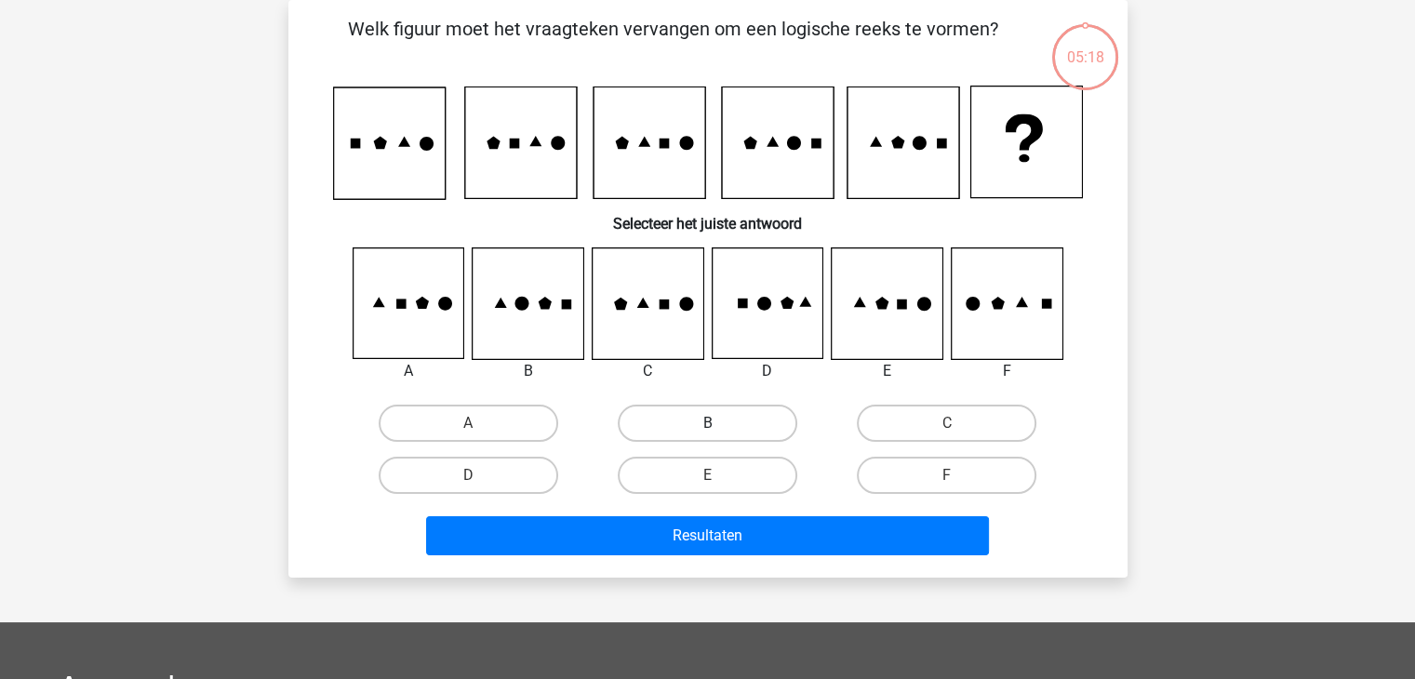
click at [678, 440] on label "B" at bounding box center [708, 423] width 180 height 37
click at [707, 435] on input "B" at bounding box center [713, 429] width 12 height 12
radio input "true"
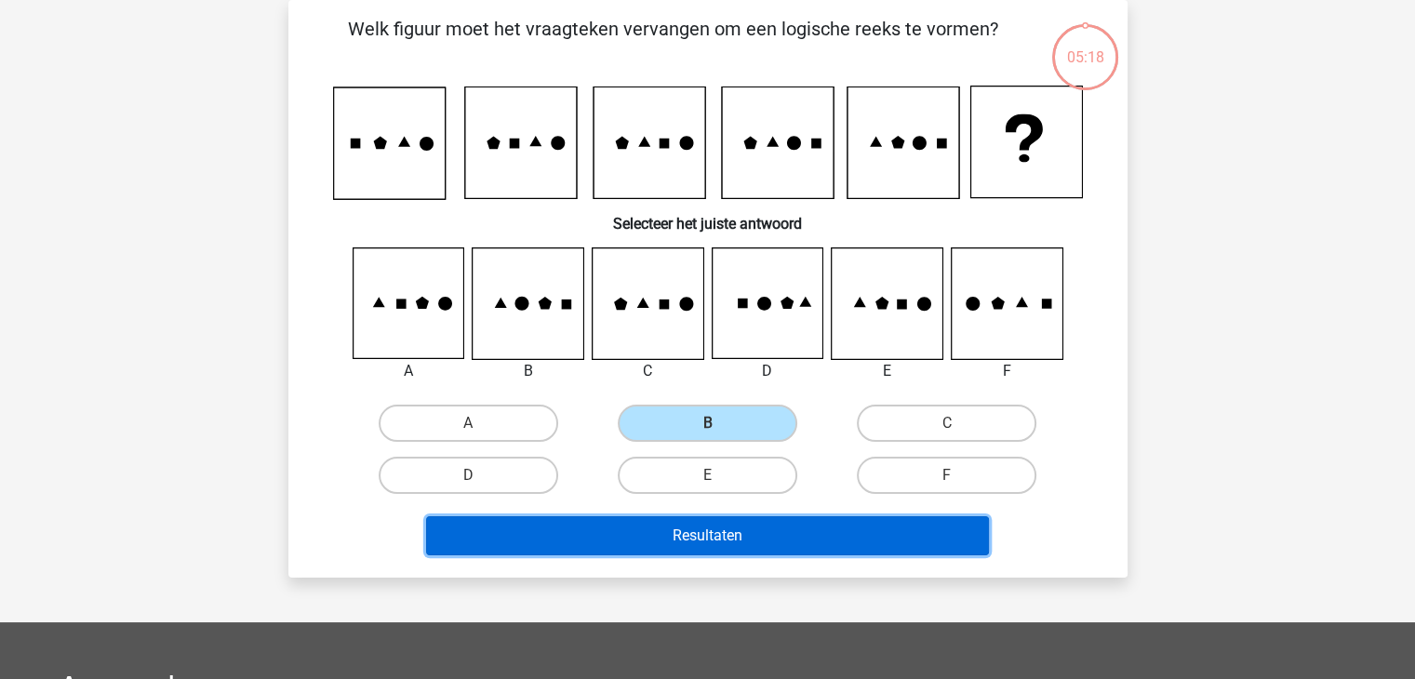
click at [686, 519] on button "Resultaten" at bounding box center [707, 535] width 563 height 39
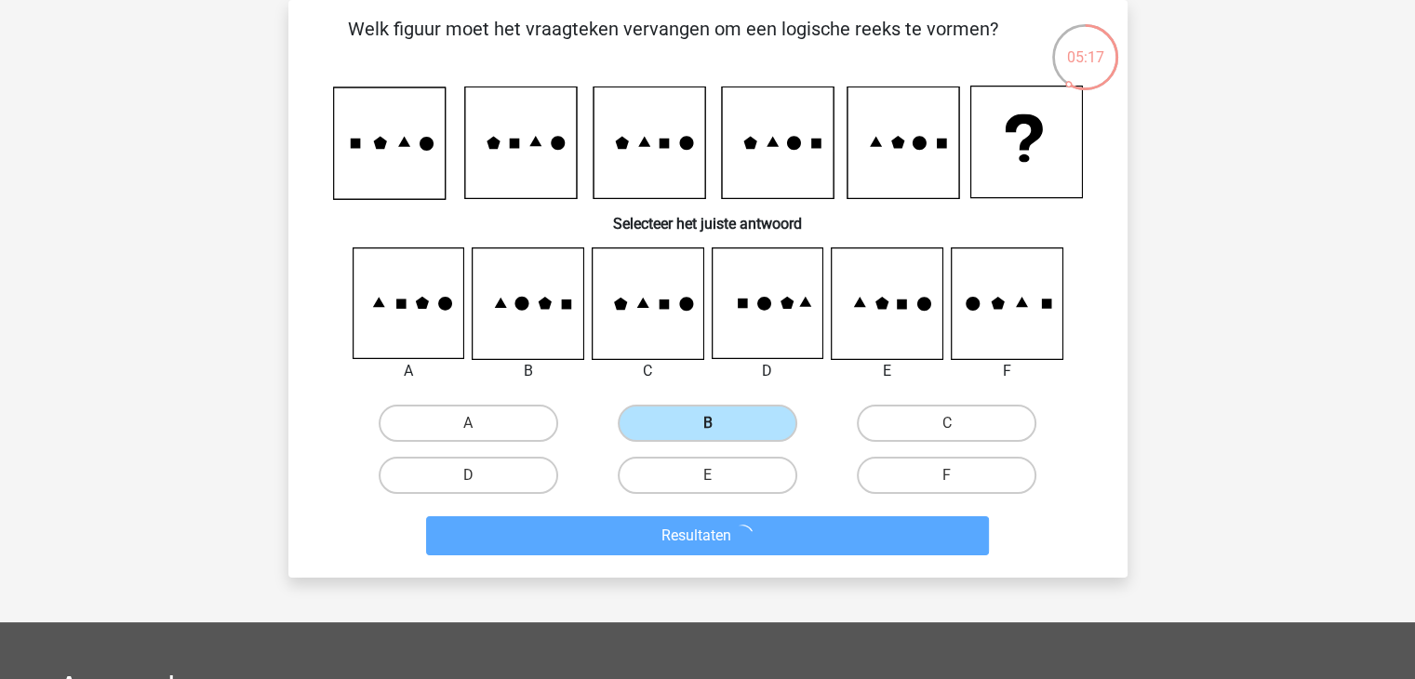
click at [686, 430] on label "B" at bounding box center [708, 423] width 180 height 37
click at [707, 430] on input "B" at bounding box center [713, 429] width 12 height 12
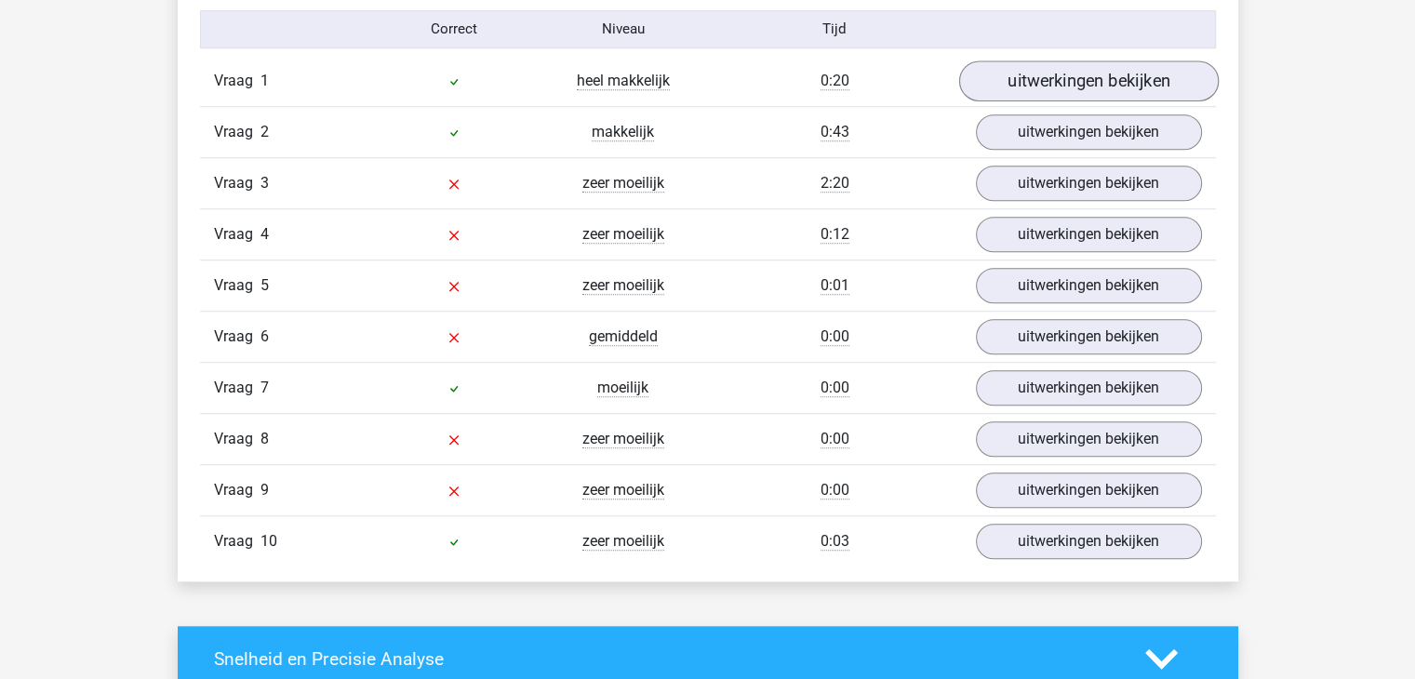
scroll to position [1396, 0]
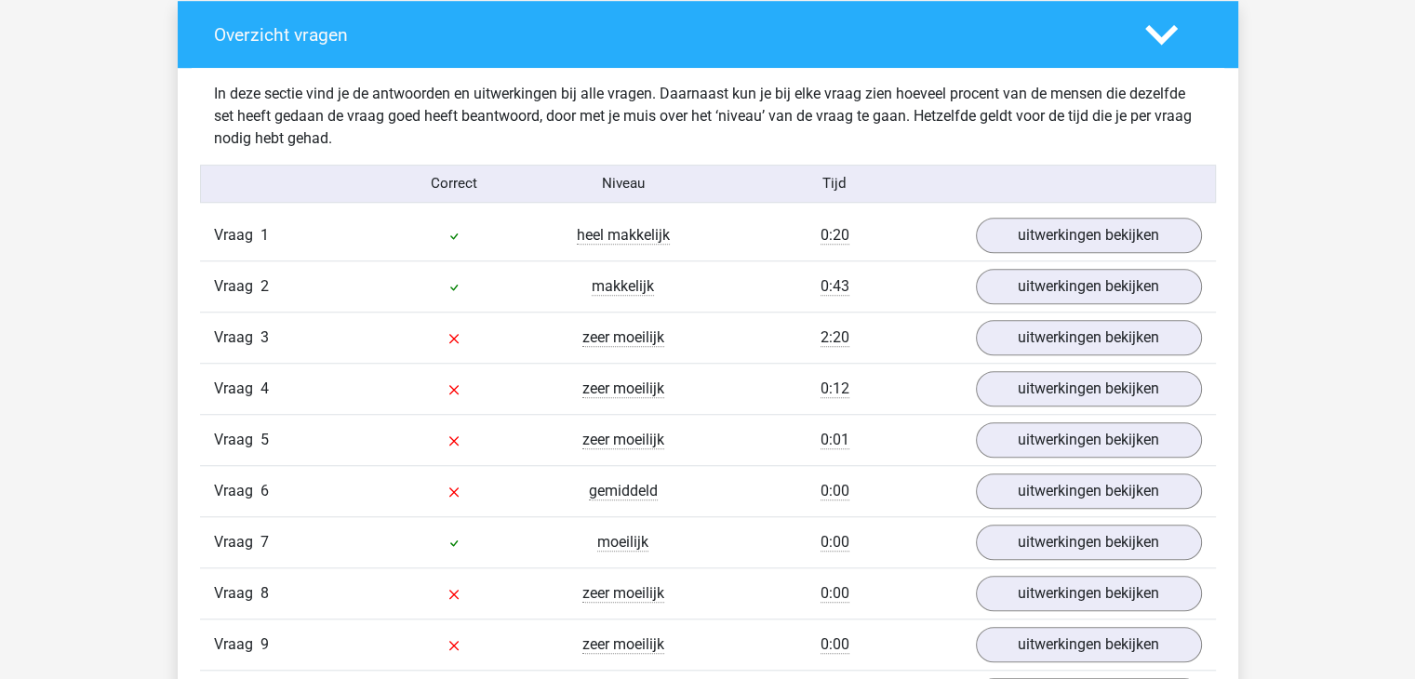
click at [1045, 314] on div "Vraag 3 zeer moeilijk 2:20 uitwerkingen bekijken" at bounding box center [708, 337] width 1016 height 51
click at [1044, 326] on link "uitwerkingen bekijken" at bounding box center [1088, 337] width 260 height 41
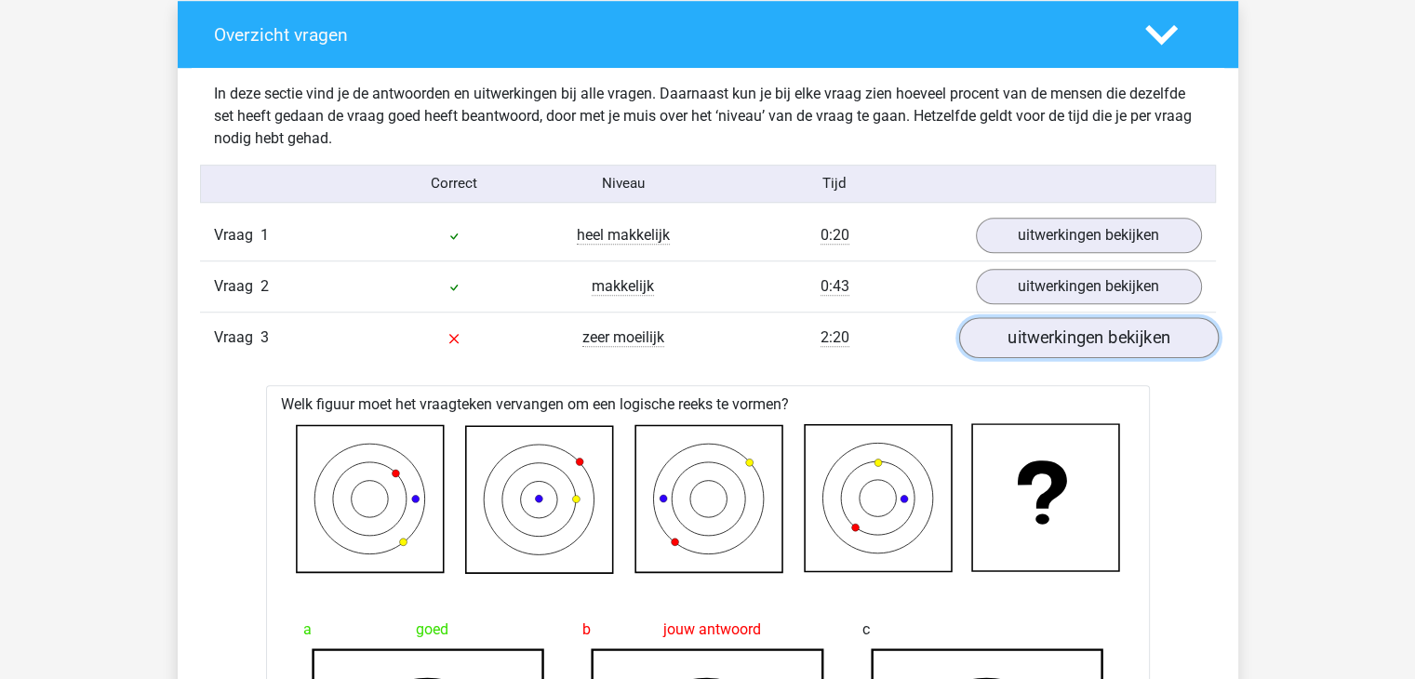
click at [1018, 329] on link "uitwerkingen bekijken" at bounding box center [1088, 337] width 260 height 41
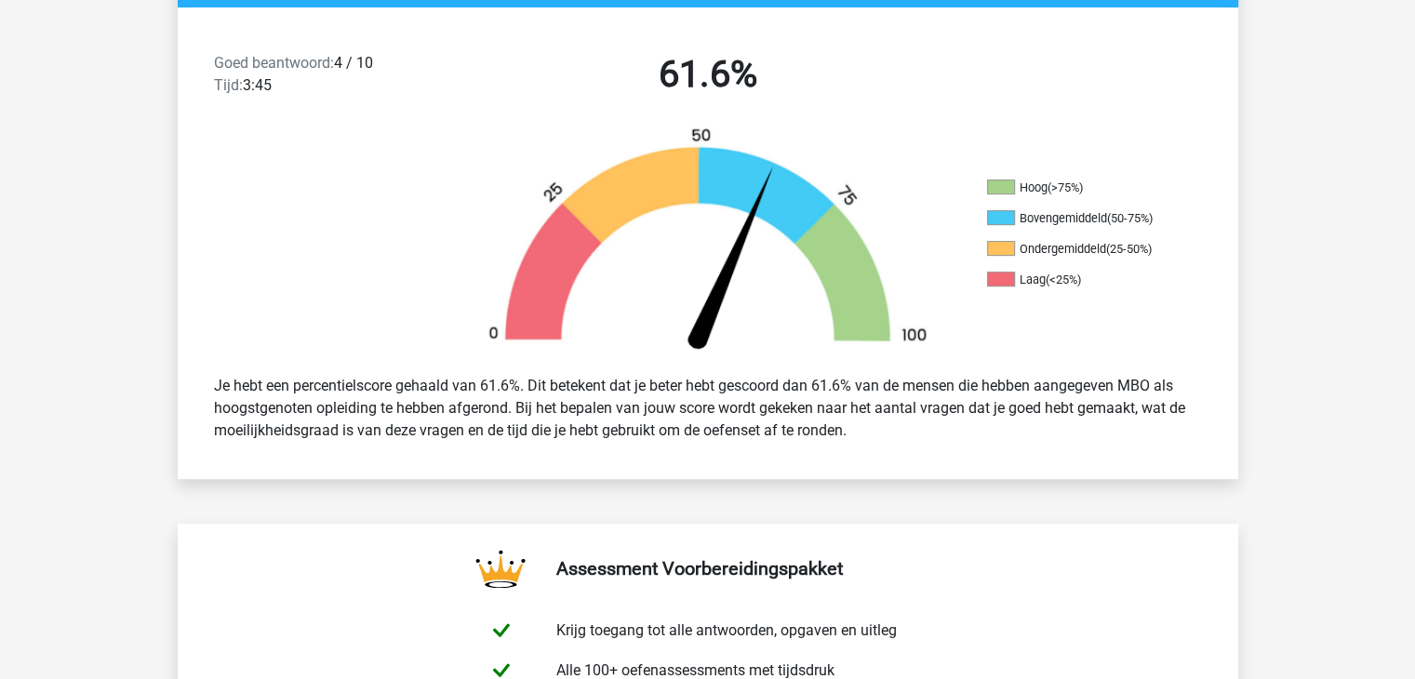
scroll to position [0, 0]
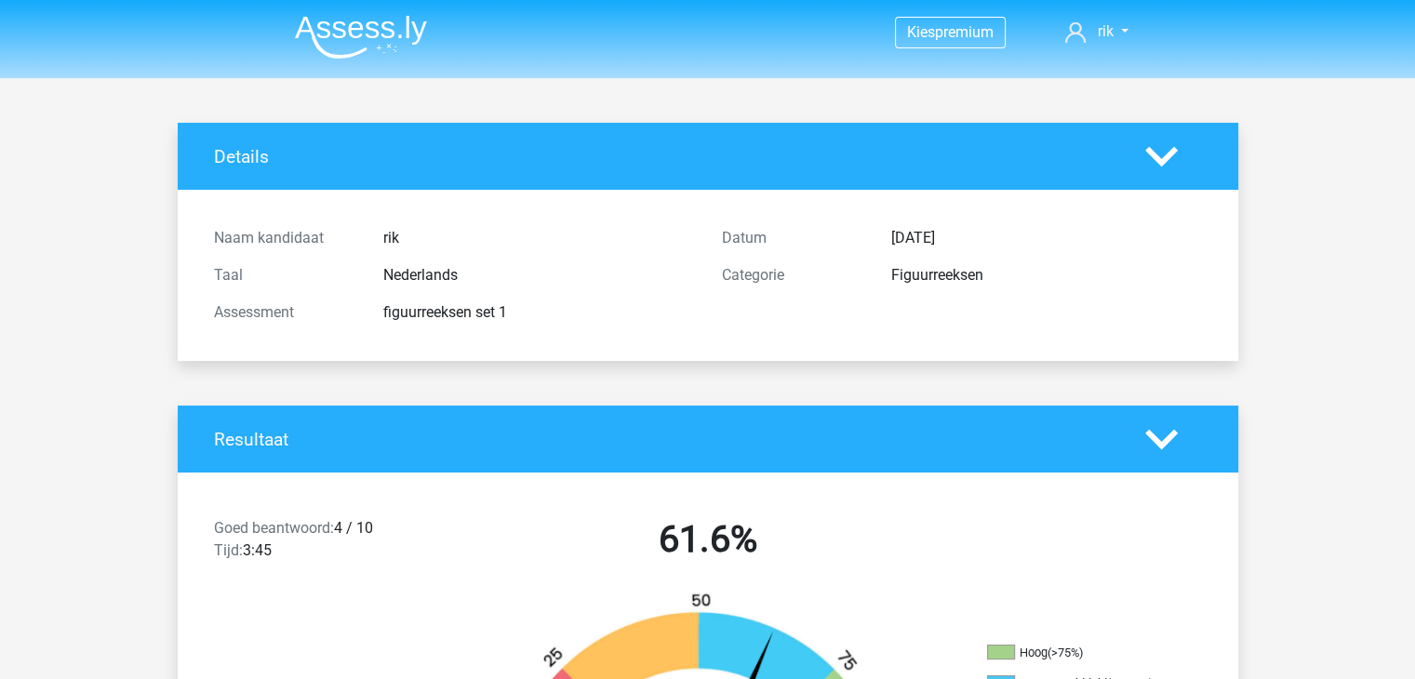
click at [934, 267] on div "Figuurreeksen" at bounding box center [1046, 275] width 339 height 22
click at [934, 271] on div "Figuurreeksen" at bounding box center [1046, 275] width 339 height 22
drag, startPoint x: 934, startPoint y: 271, endPoint x: 942, endPoint y: 281, distance: 12.7
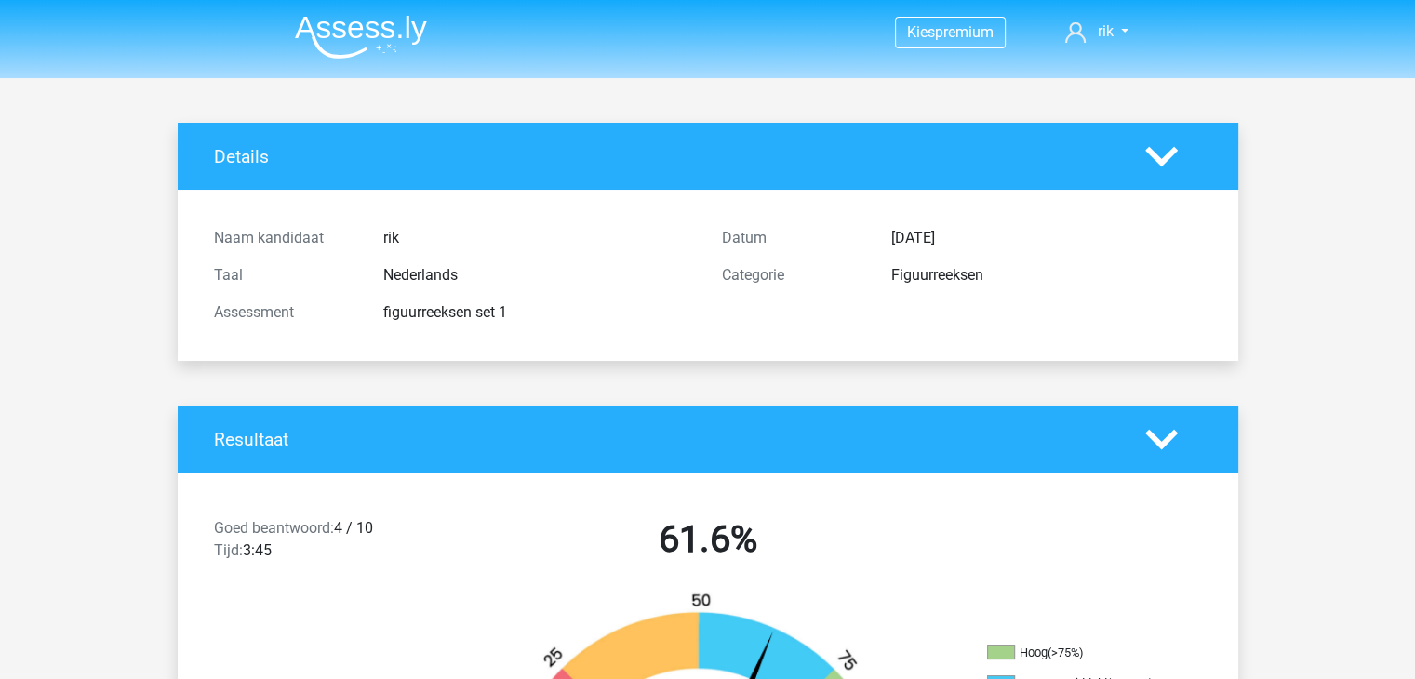
click at [936, 274] on div "Figuurreeksen" at bounding box center [1046, 275] width 339 height 22
drag, startPoint x: 1064, startPoint y: 286, endPoint x: 1083, endPoint y: 290, distance: 19.2
click at [1064, 287] on div "Categorie Figuurreeksen" at bounding box center [962, 275] width 508 height 37
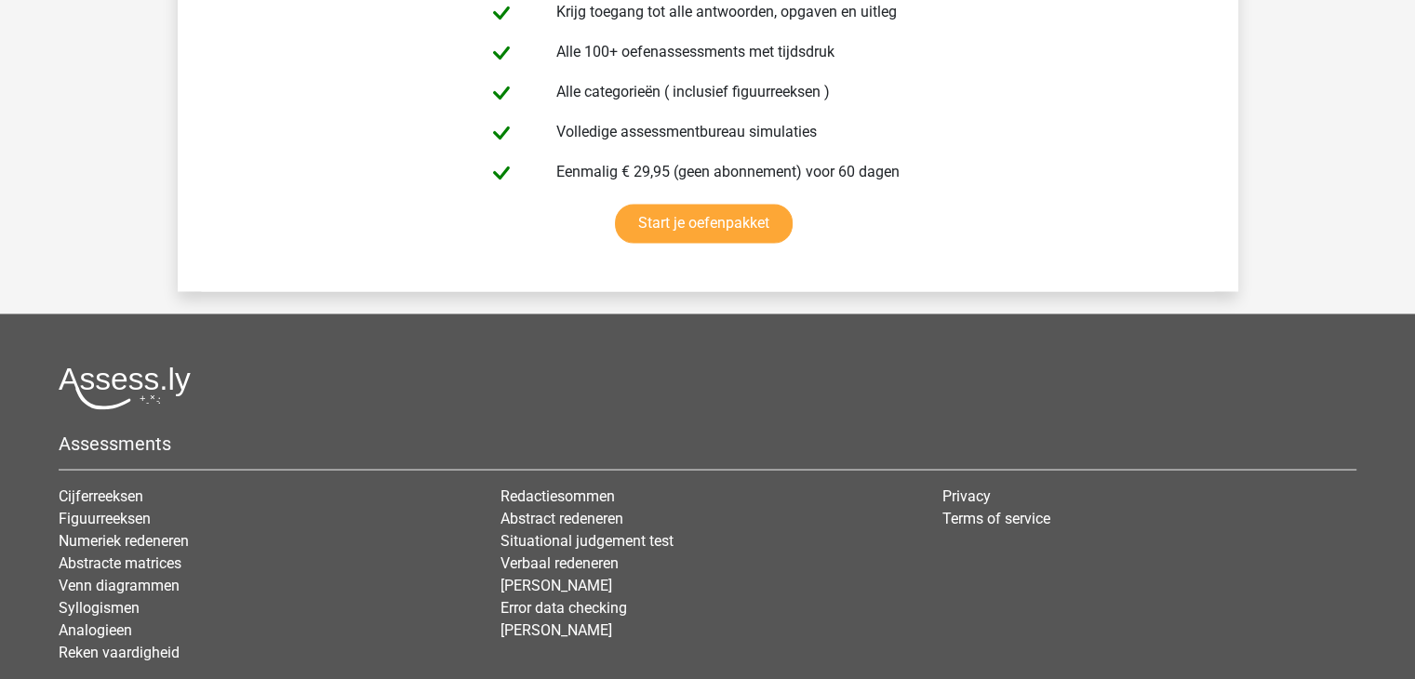
scroll to position [2480, 0]
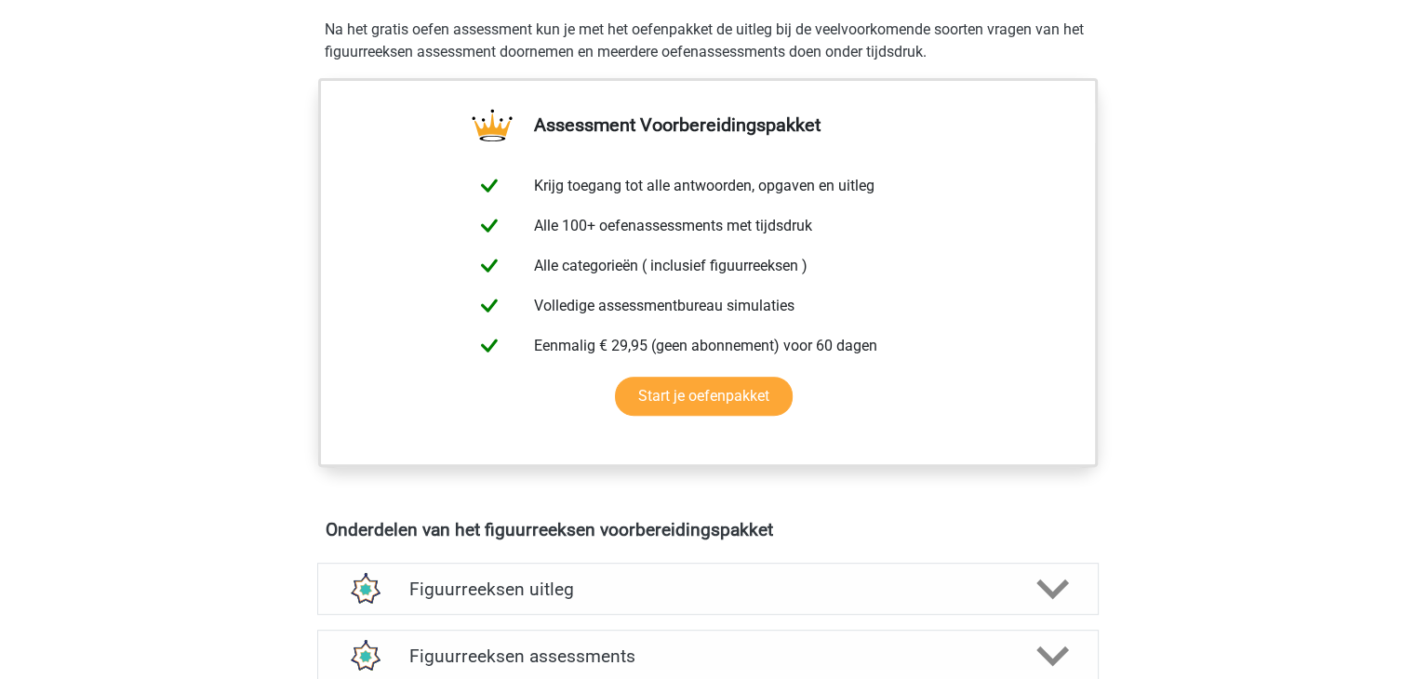
scroll to position [310, 0]
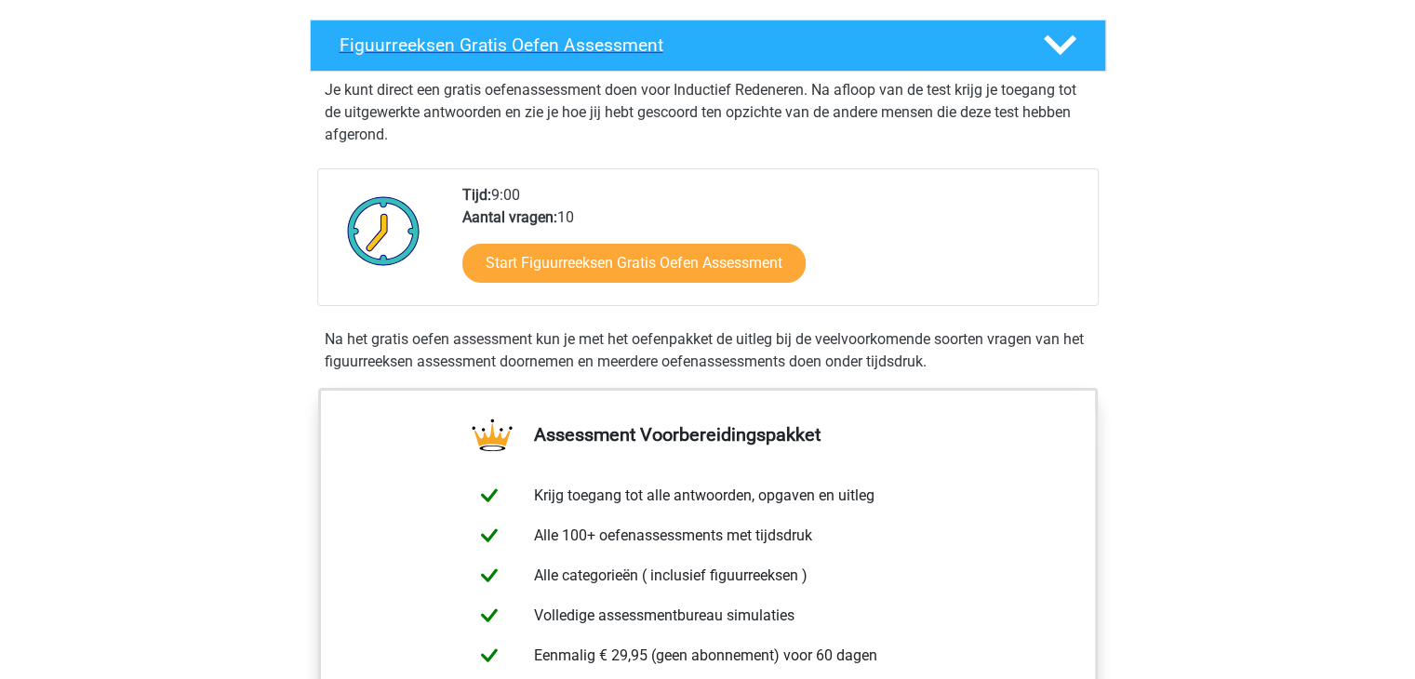
click at [1068, 42] on polygon at bounding box center [1060, 45] width 33 height 20
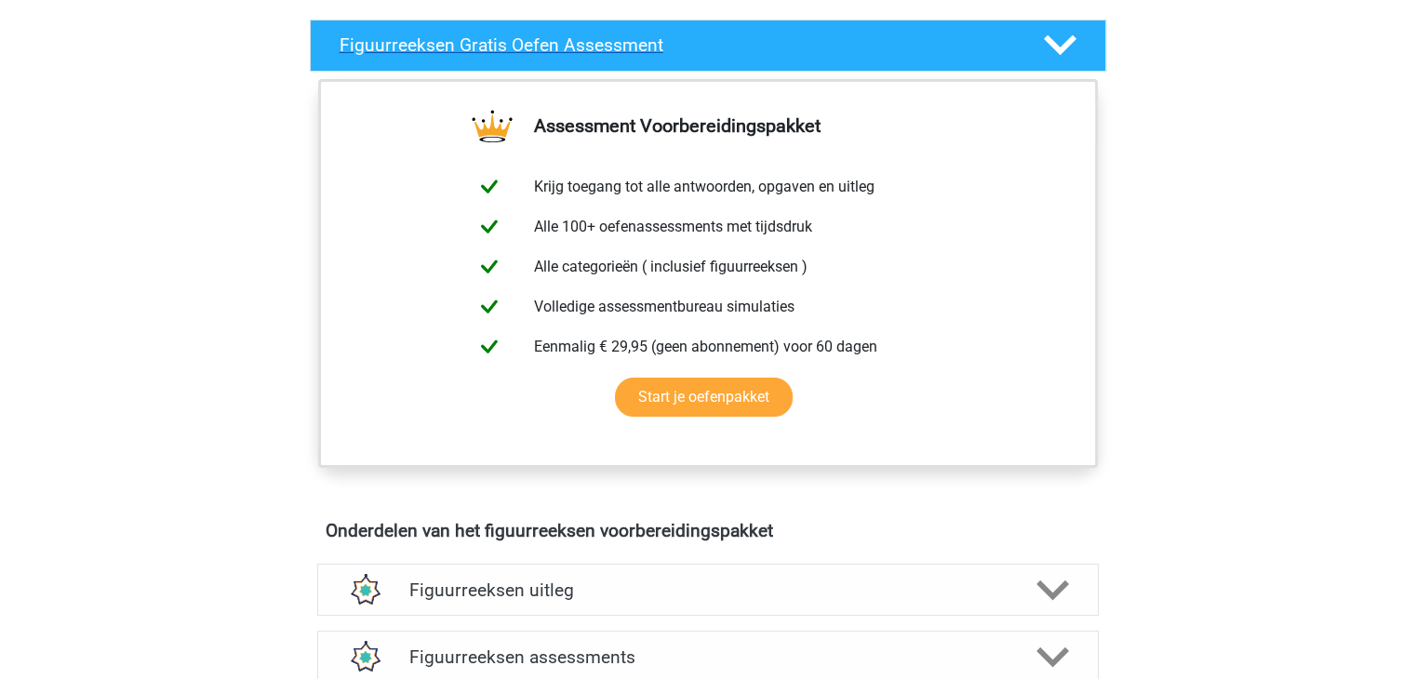
click at [1069, 42] on polygon at bounding box center [1060, 45] width 33 height 20
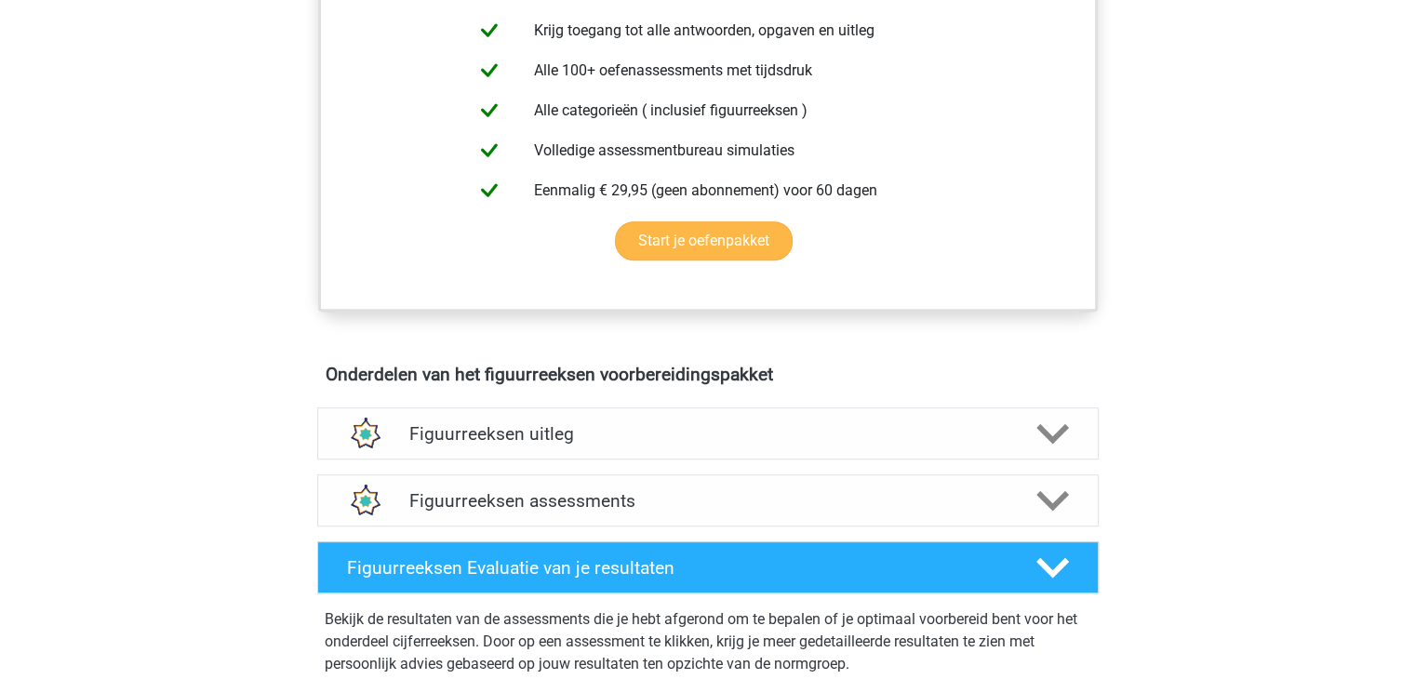
scroll to position [1085, 0]
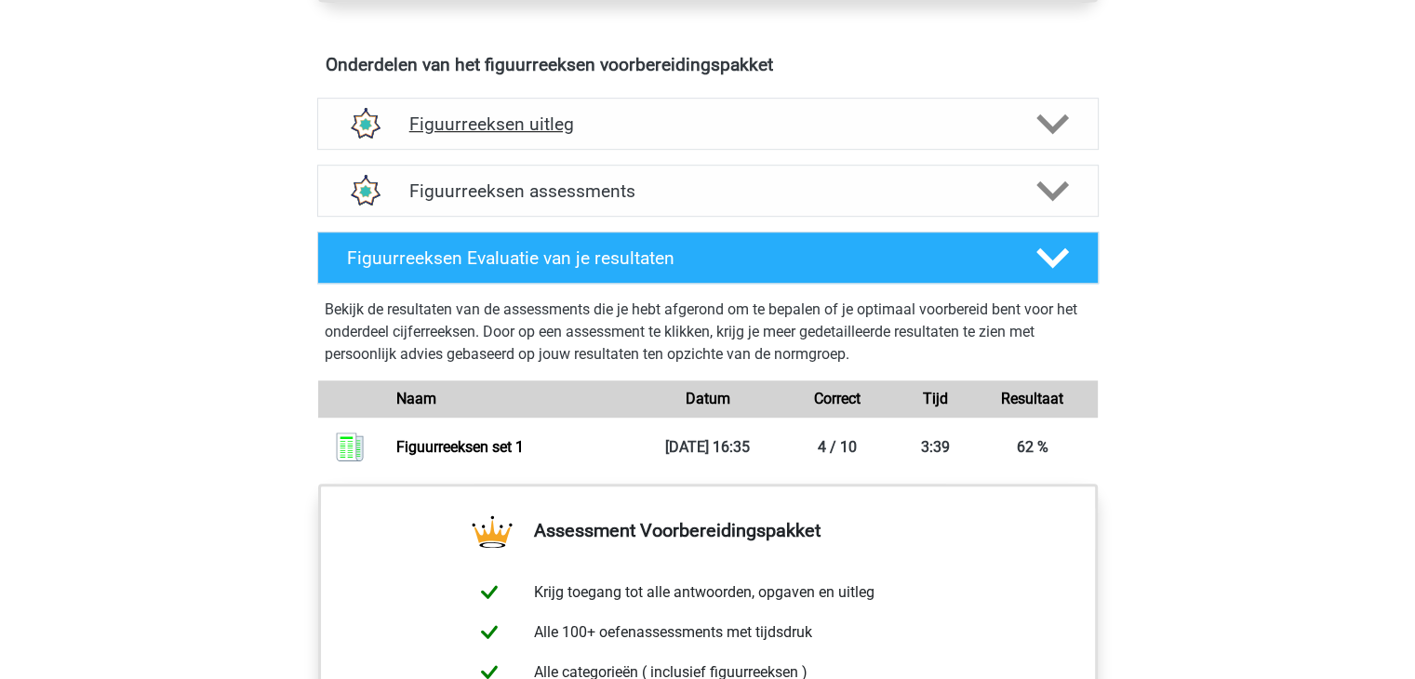
click at [737, 127] on h4 "Figuurreeksen uitleg" at bounding box center [707, 124] width 597 height 21
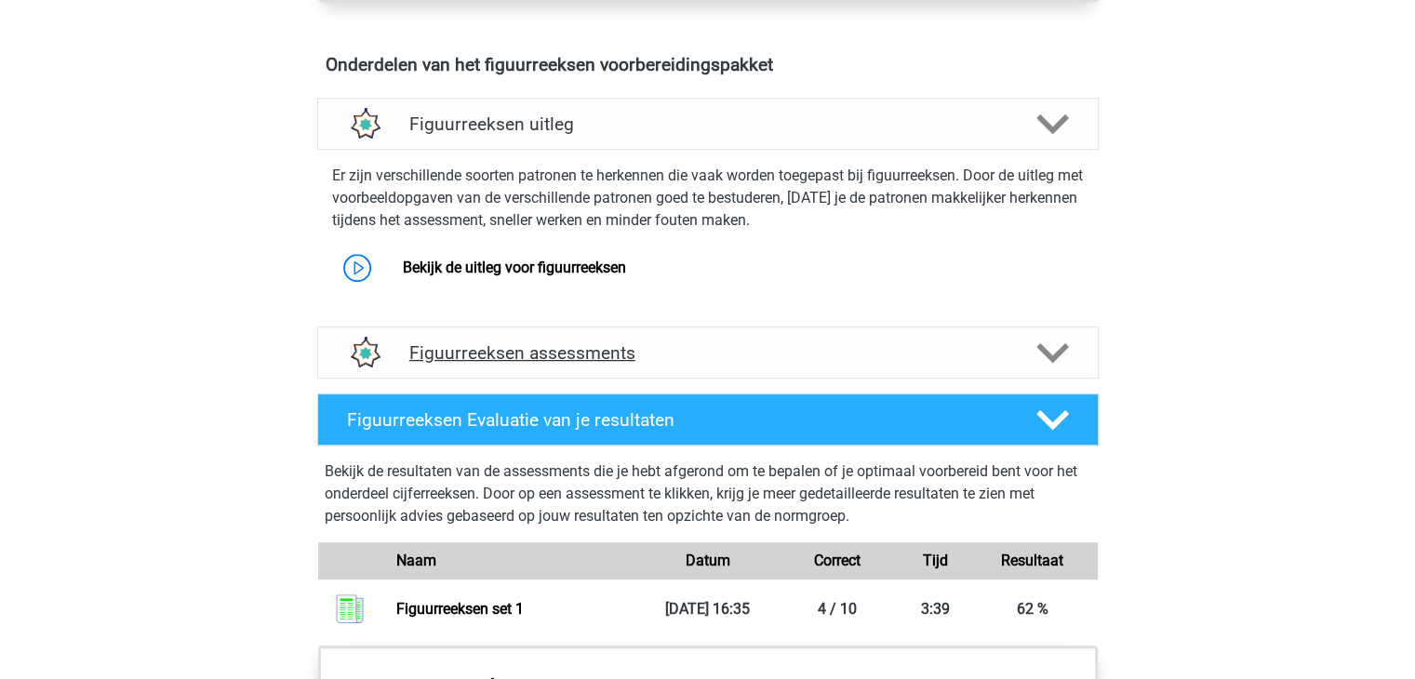
scroll to position [1240, 0]
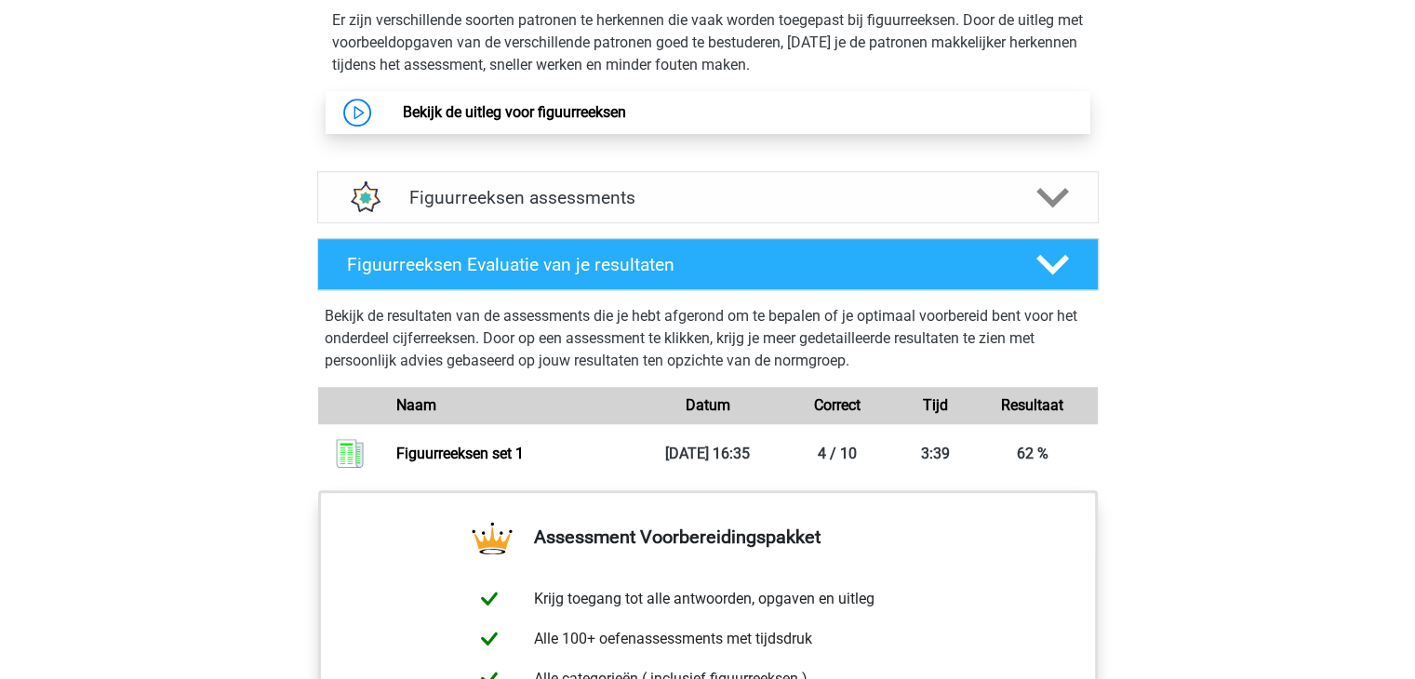
click at [530, 113] on link "Bekijk de uitleg voor figuurreeksen" at bounding box center [514, 112] width 223 height 18
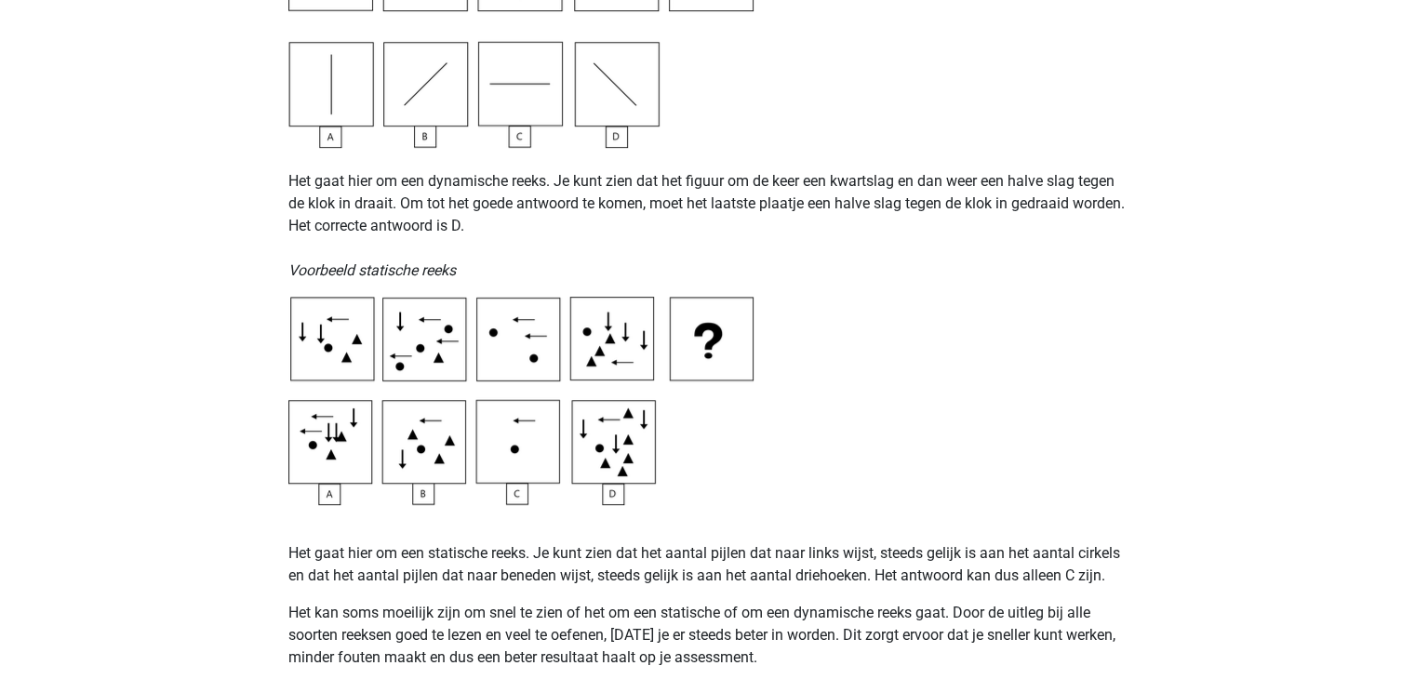
scroll to position [930, 0]
